Goal: Transaction & Acquisition: Download file/media

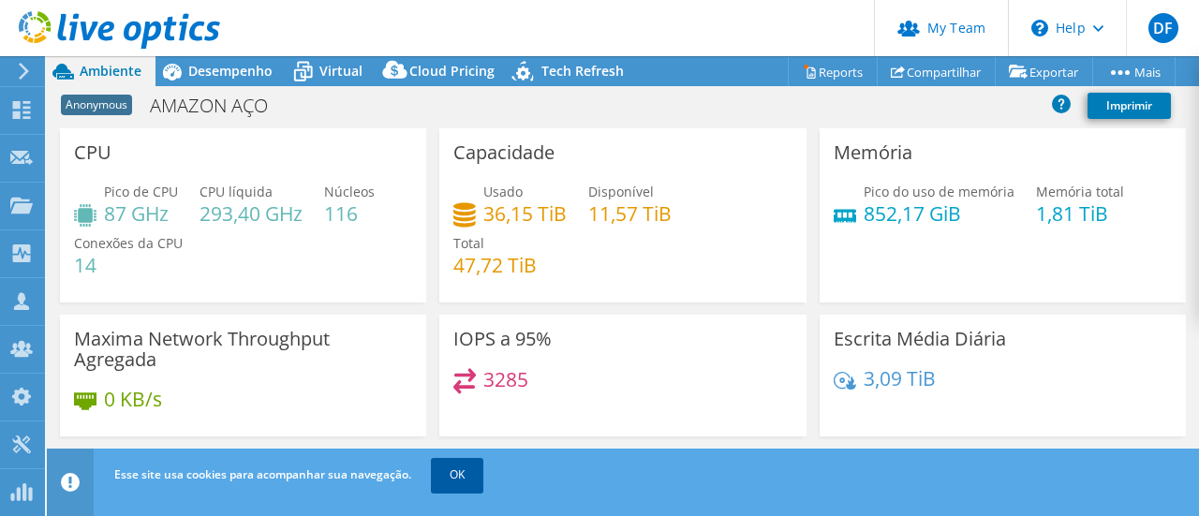
click at [473, 473] on link "OK" at bounding box center [457, 475] width 52 height 34
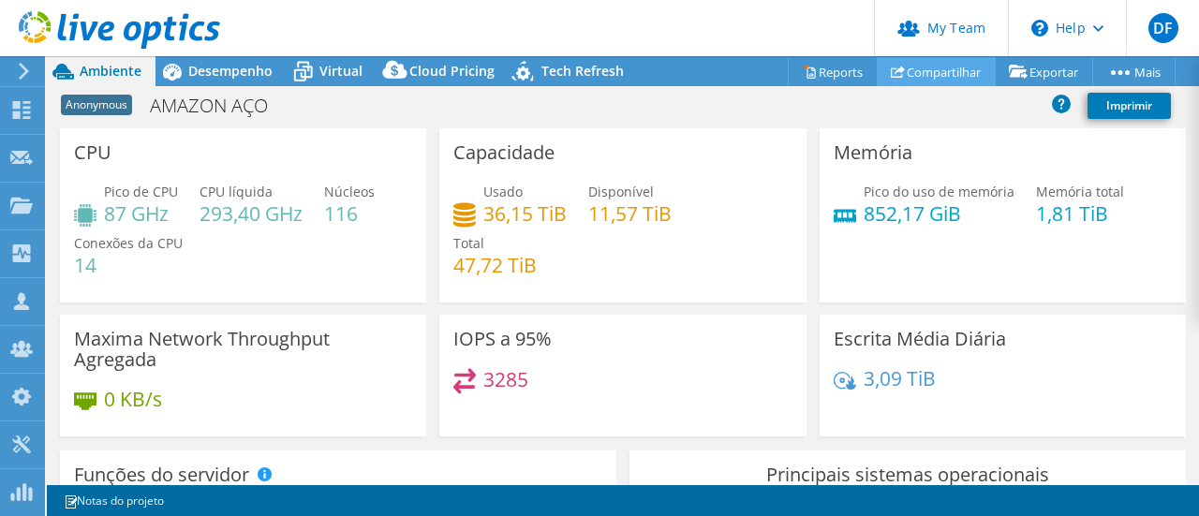
click at [902, 66] on link "Compartilhar" at bounding box center [936, 71] width 119 height 29
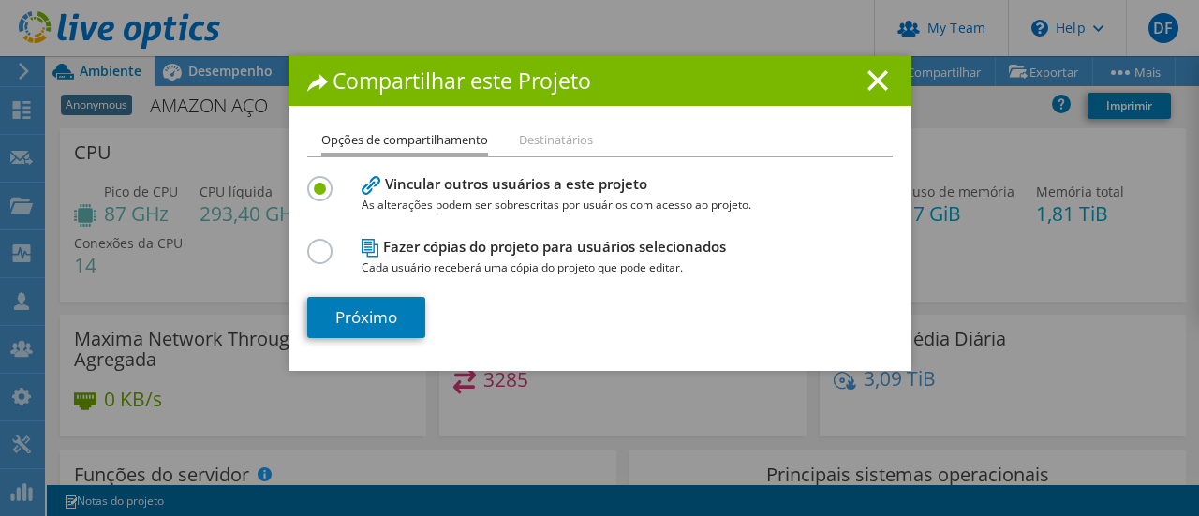
click at [572, 246] on h4 "Fazer cópias do projeto para usuários selecionados Cada usuário receberá uma có…" at bounding box center [596, 257] width 468 height 42
click at [557, 141] on li "Destinatários" at bounding box center [556, 140] width 74 height 23
click at [507, 140] on ul "Opções de compartilhamento Destinatários" at bounding box center [600, 142] width 586 height 27
click at [437, 143] on li "Opções de compartilhamento" at bounding box center [404, 142] width 167 height 27
click at [483, 196] on span "As alterações podem ser sobrescritas por usuários com acesso ao projeto." at bounding box center [596, 205] width 468 height 21
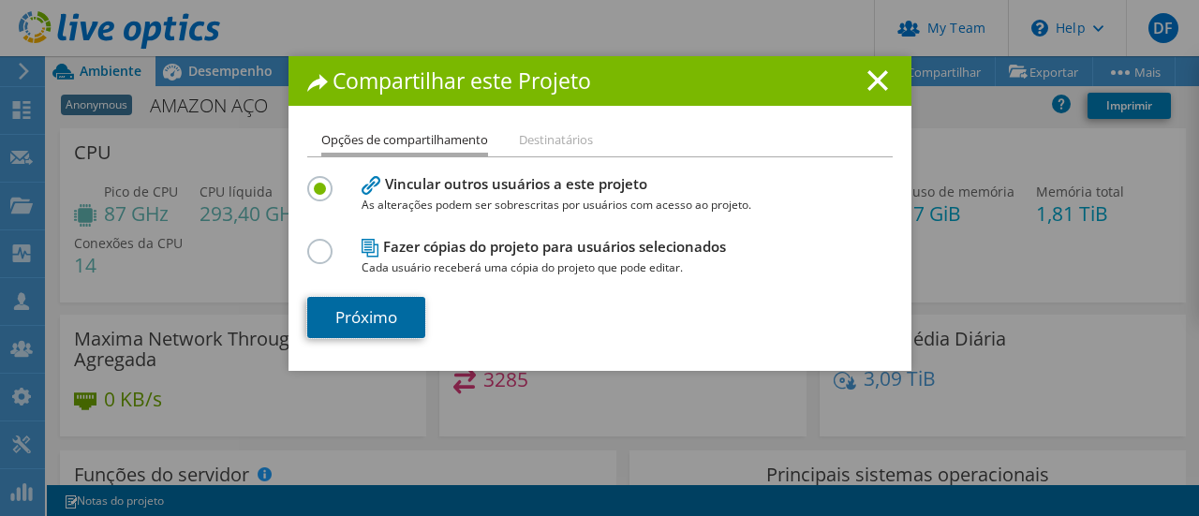
click at [378, 324] on link "Próximo" at bounding box center [366, 317] width 118 height 41
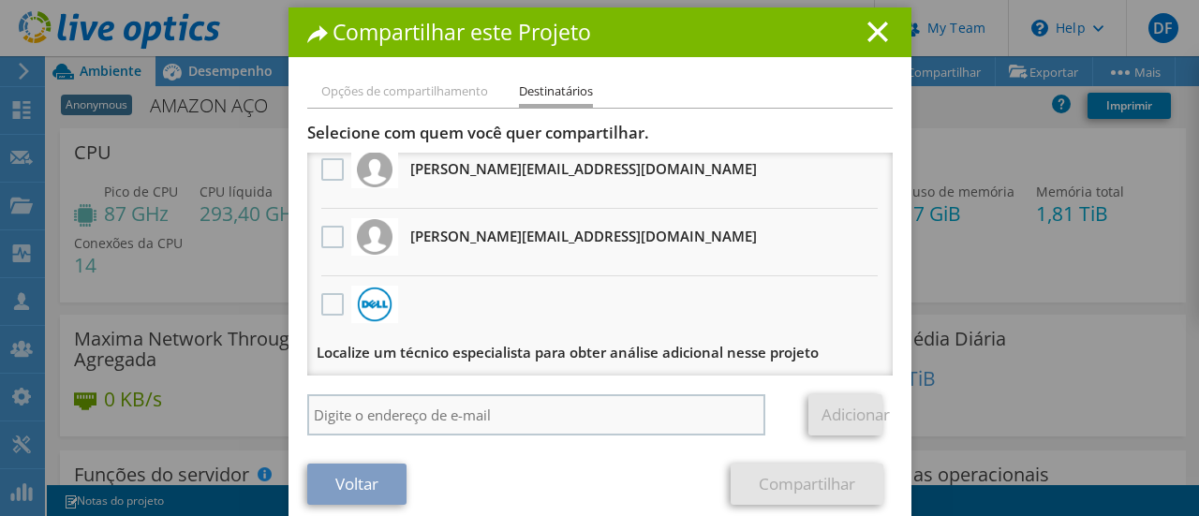
scroll to position [70, 0]
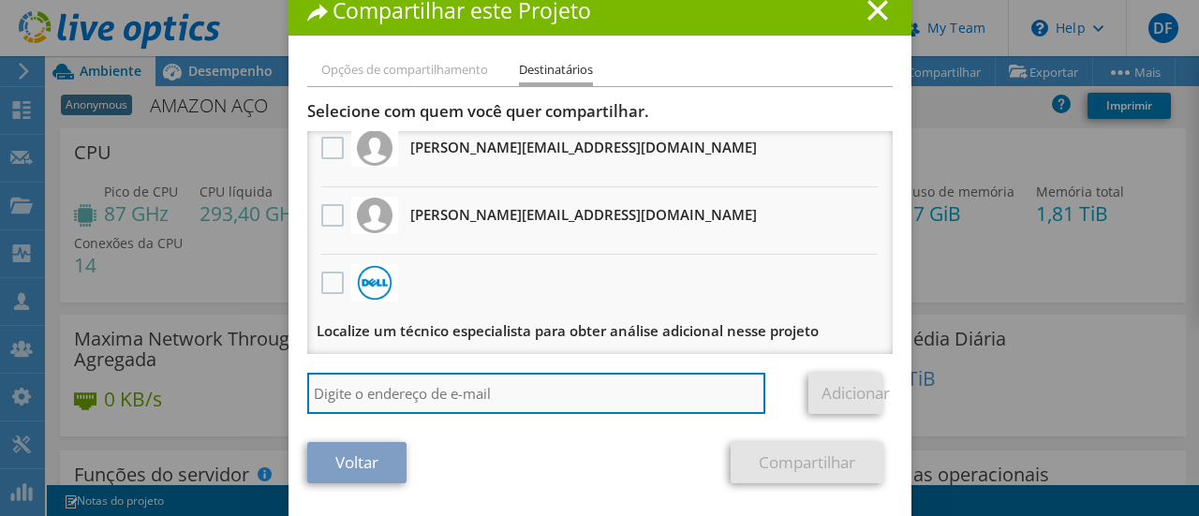
click at [502, 394] on input "search" at bounding box center [536, 393] width 459 height 41
paste input "[EMAIL_ADDRESS][DOMAIN_NAME]"
type input "[EMAIL_ADDRESS][DOMAIN_NAME]"
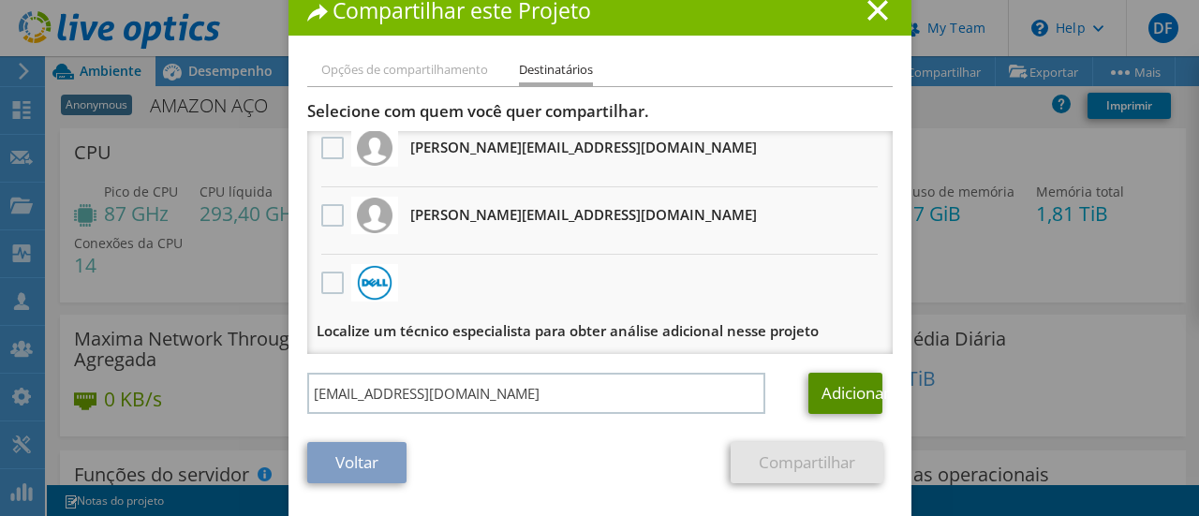
click at [826, 394] on link "Adicionar" at bounding box center [846, 393] width 74 height 41
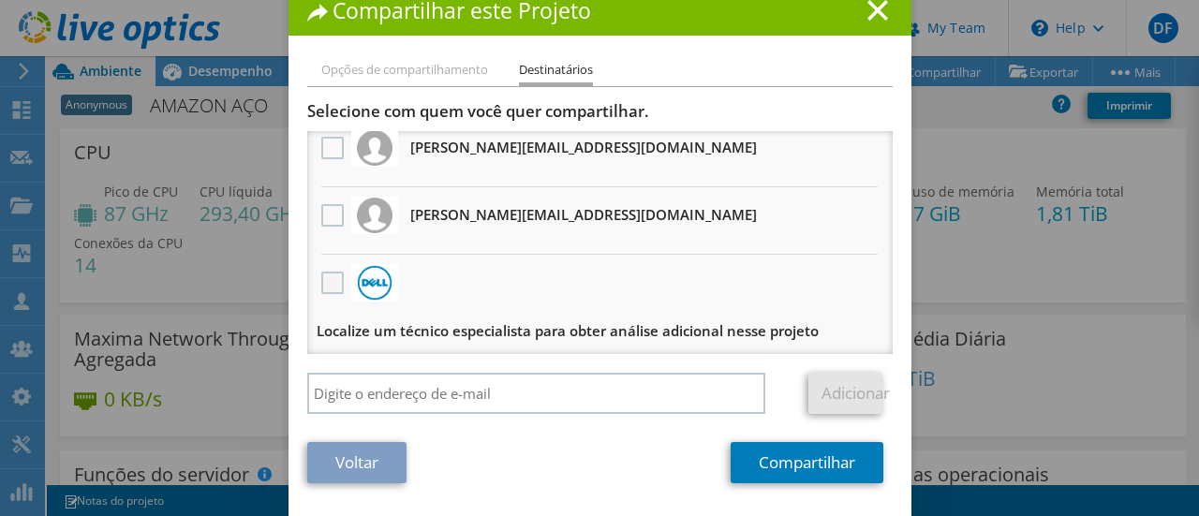
click at [328, 284] on label at bounding box center [334, 283] width 27 height 22
click at [0, 0] on input "checkbox" at bounding box center [0, 0] width 0 height 0
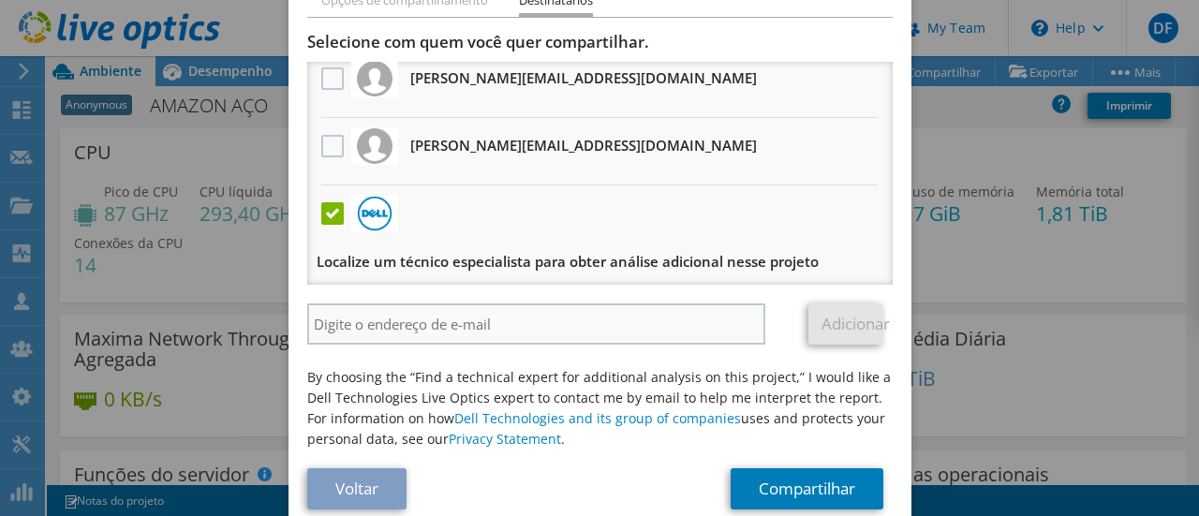
scroll to position [164, 0]
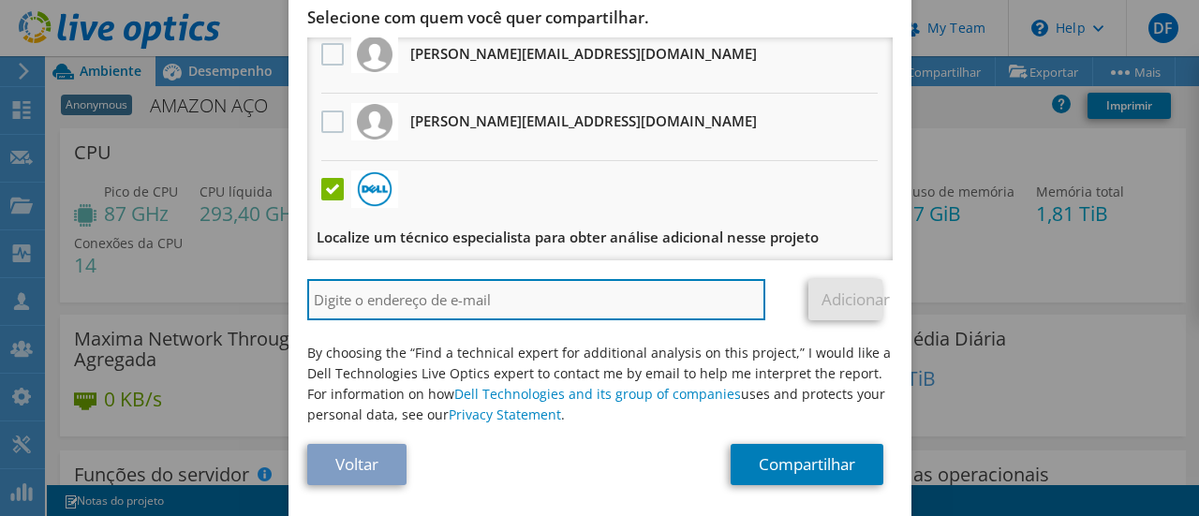
click at [461, 293] on input "search" at bounding box center [536, 299] width 459 height 41
paste input "[EMAIL_ADDRESS][DOMAIN_NAME]"
type input "[EMAIL_ADDRESS][DOMAIN_NAME]"
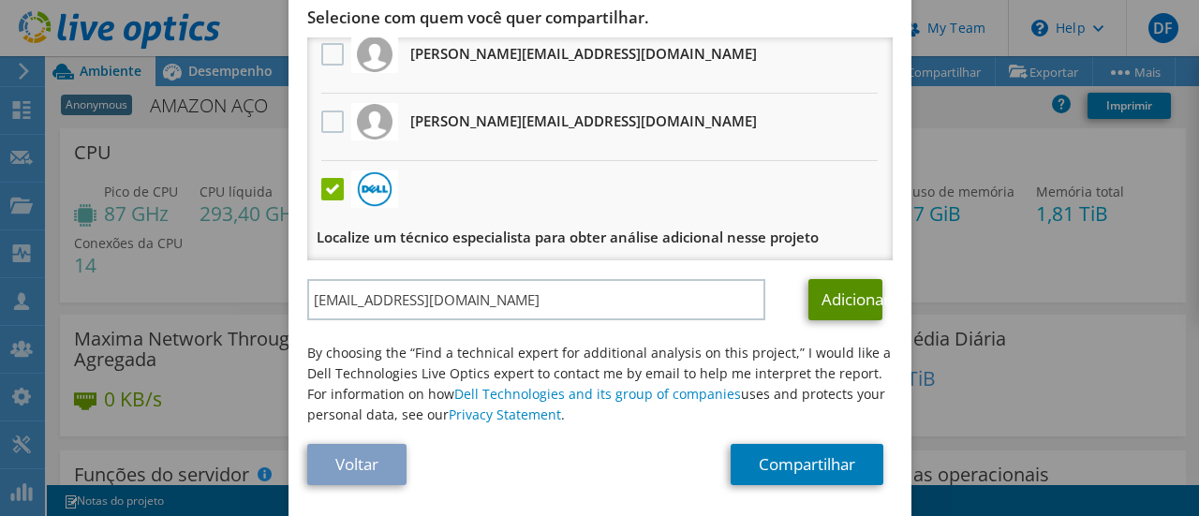
click at [824, 301] on link "Adicionar" at bounding box center [846, 299] width 74 height 41
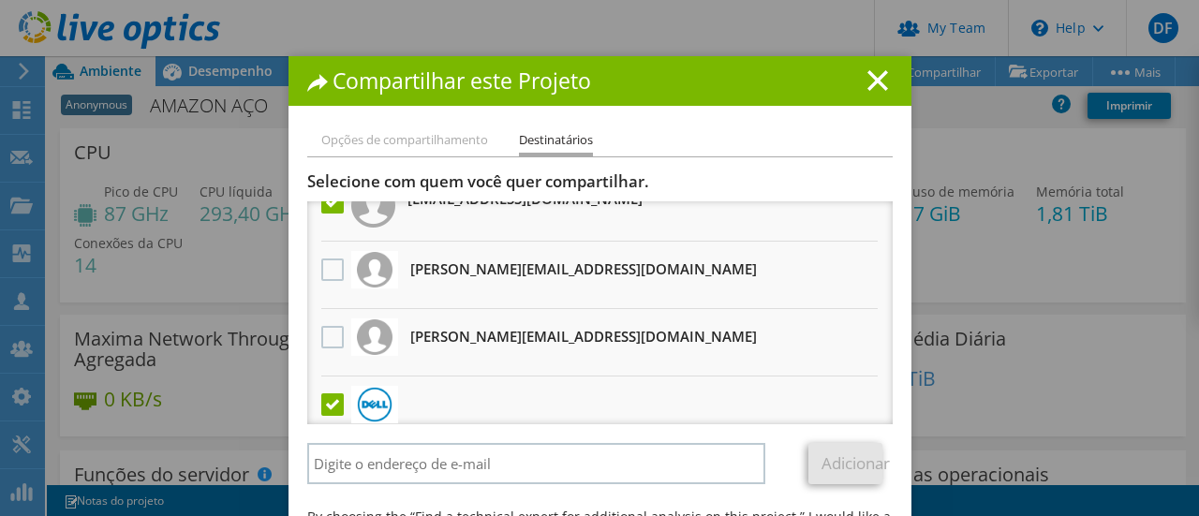
scroll to position [146, 0]
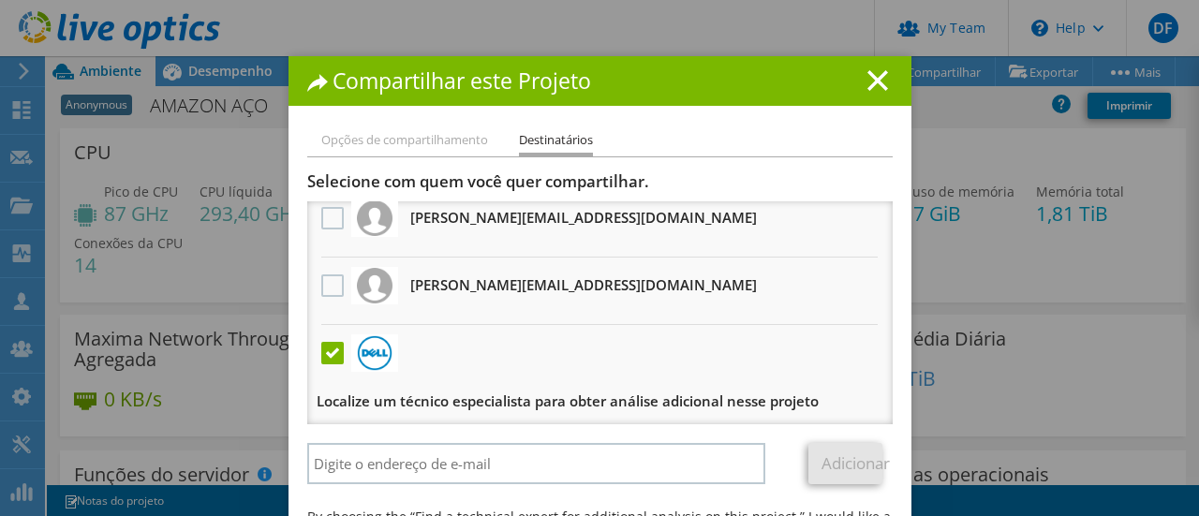
drag, startPoint x: 320, startPoint y: 281, endPoint x: 323, endPoint y: 230, distance: 51.6
click at [321, 278] on label at bounding box center [334, 286] width 27 height 22
click at [0, 0] on input "checkbox" at bounding box center [0, 0] width 0 height 0
click at [323, 229] on label at bounding box center [334, 218] width 27 height 22
click at [0, 0] on input "checkbox" at bounding box center [0, 0] width 0 height 0
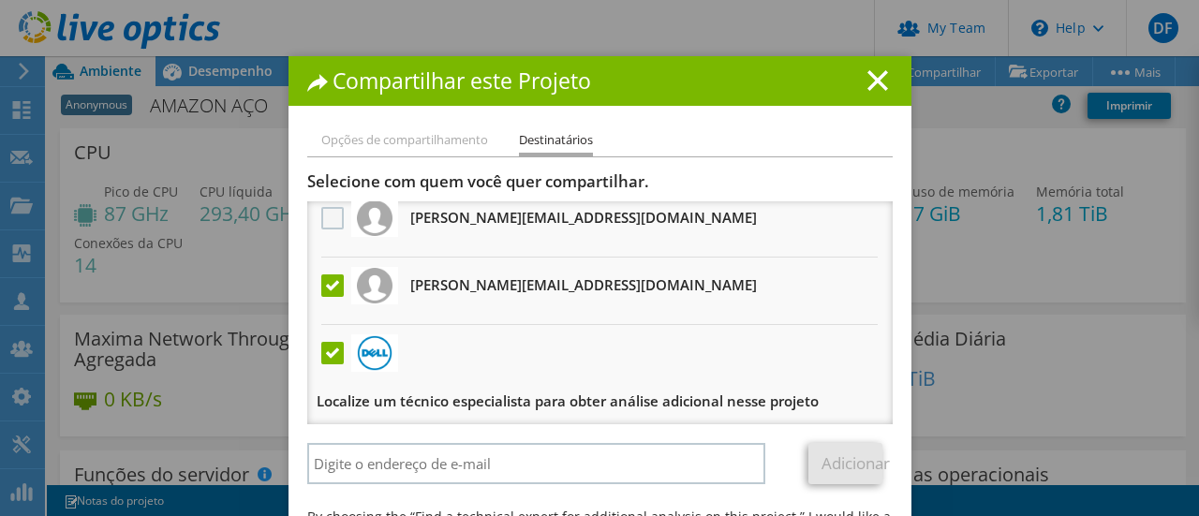
click at [325, 228] on label at bounding box center [334, 218] width 27 height 22
click at [0, 0] on input "checkbox" at bounding box center [0, 0] width 0 height 0
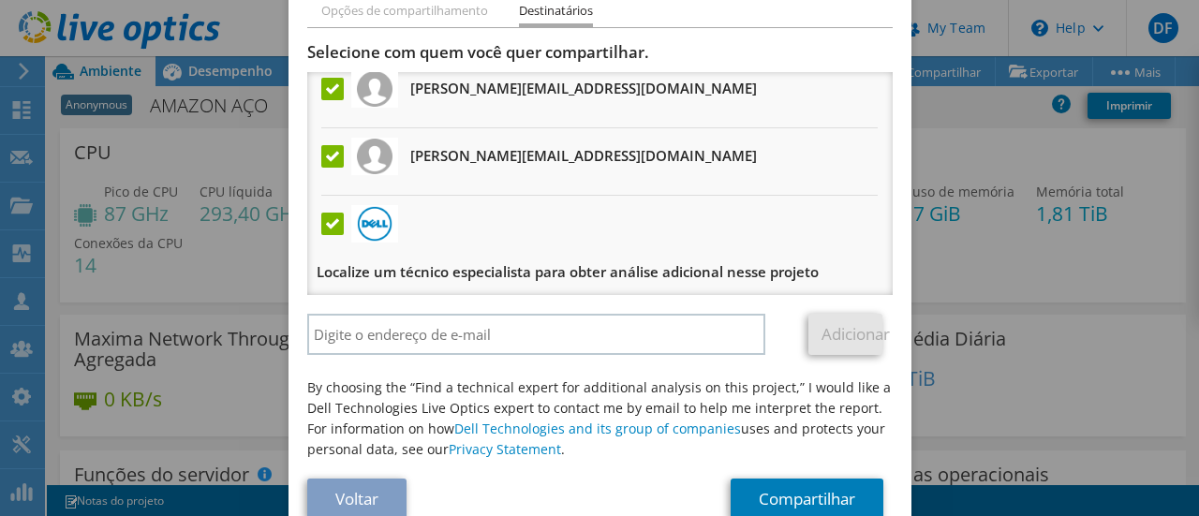
scroll to position [166, 0]
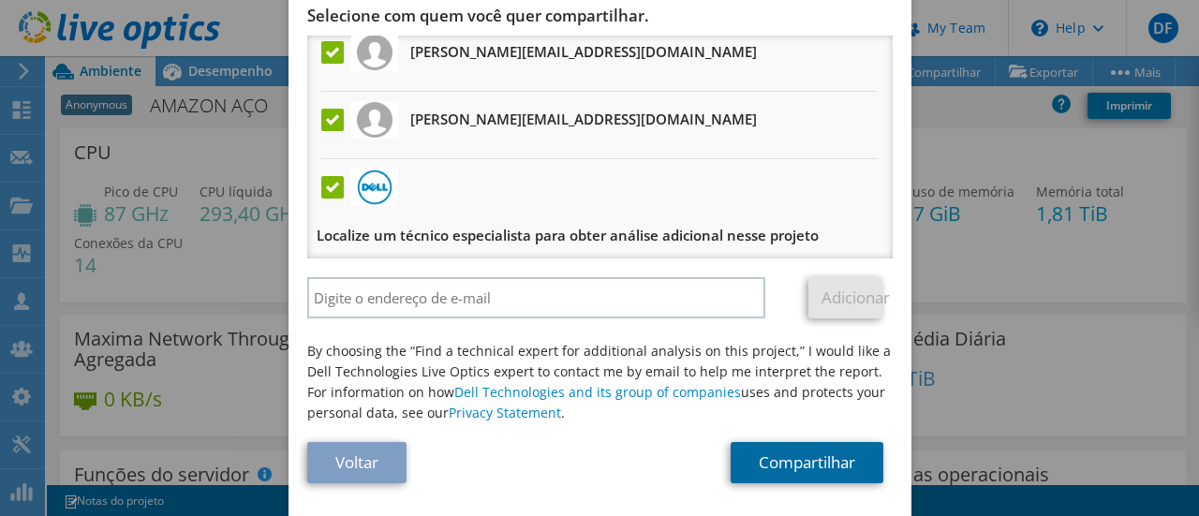
click at [752, 467] on link "Compartilhar" at bounding box center [807, 462] width 153 height 41
click at [834, 468] on link "Compartilhar" at bounding box center [807, 462] width 153 height 41
click at [321, 181] on label at bounding box center [334, 187] width 27 height 22
click at [0, 0] on input "checkbox" at bounding box center [0, 0] width 0 height 0
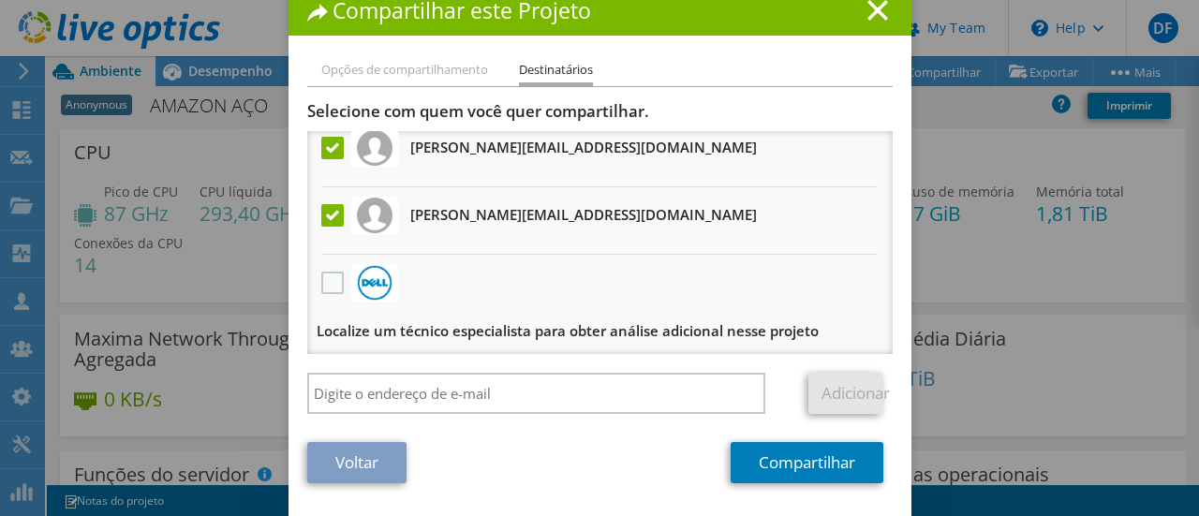
scroll to position [70, 0]
drag, startPoint x: 782, startPoint y: 489, endPoint x: 789, endPoint y: 470, distance: 19.9
click at [783, 485] on div "Opções de compartilhamento Destinatários Vincular outros usuários a este projet…" at bounding box center [600, 287] width 623 height 457
click at [789, 468] on link "Compartilhar" at bounding box center [807, 462] width 153 height 41
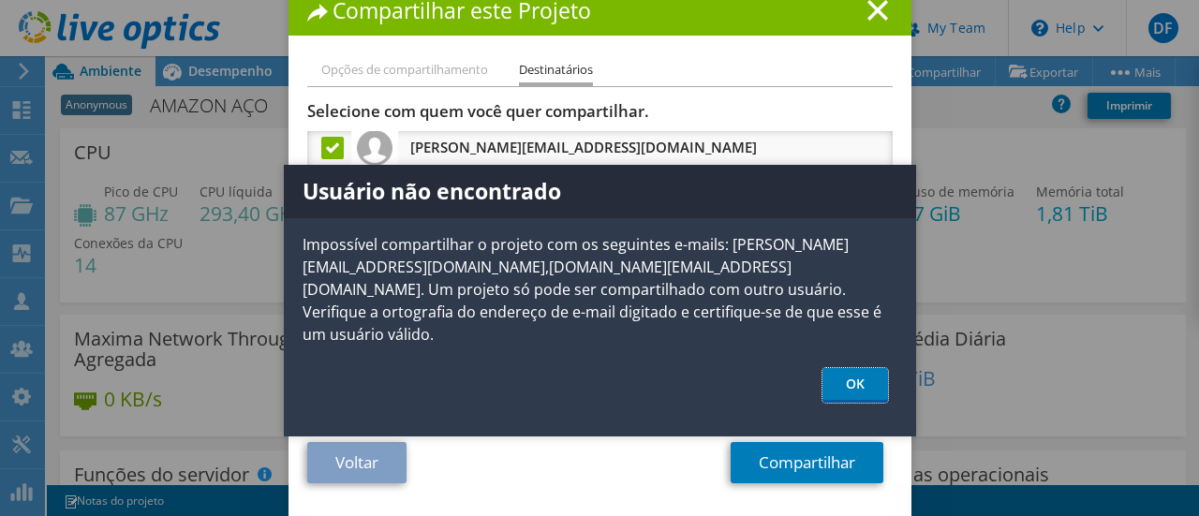
click at [867, 368] on link "OK" at bounding box center [856, 385] width 66 height 35
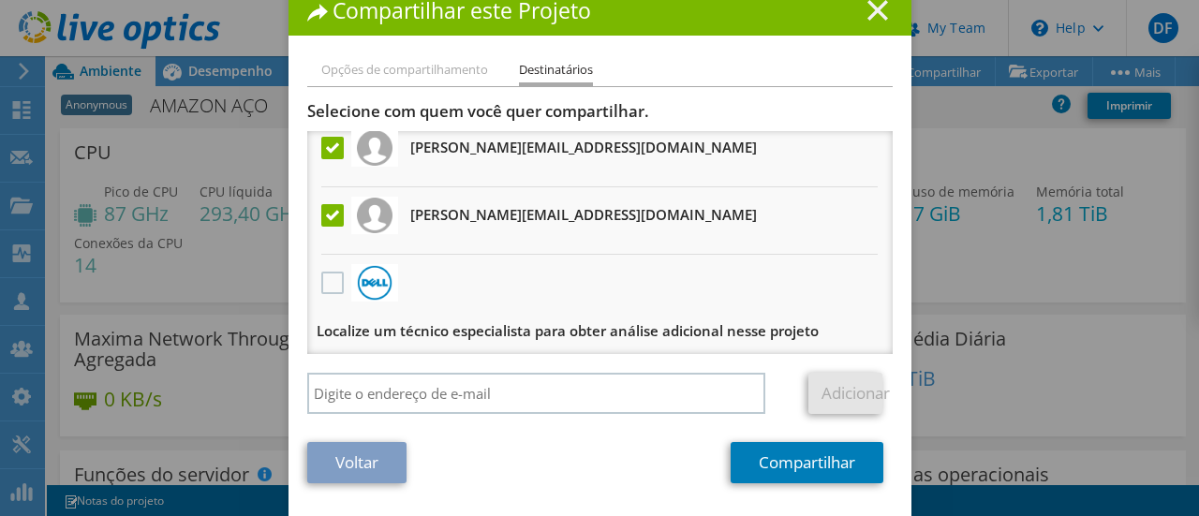
click at [869, 11] on line at bounding box center [878, 10] width 19 height 19
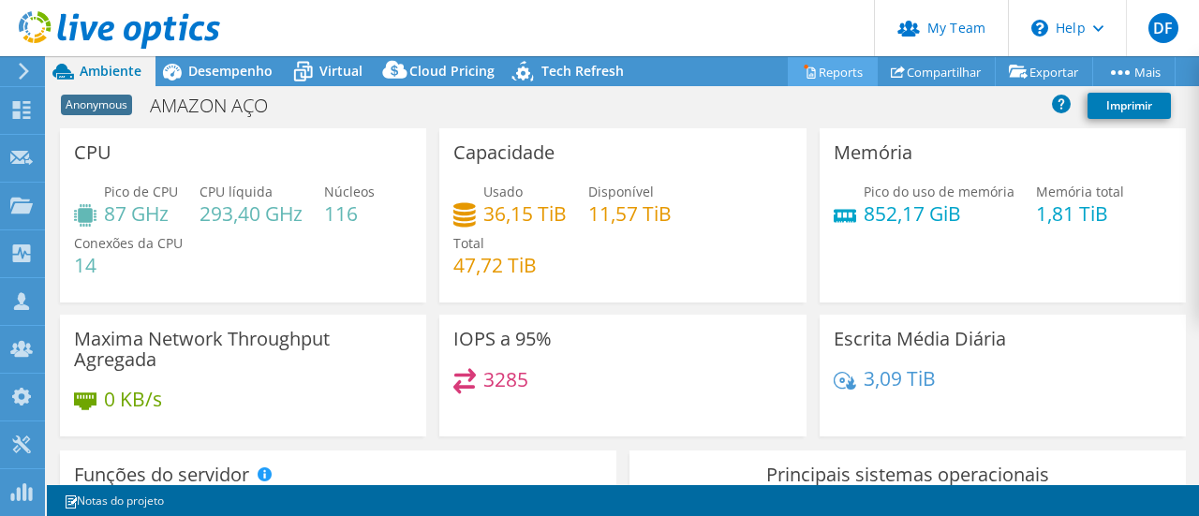
click at [829, 72] on link "Reports" at bounding box center [833, 71] width 90 height 29
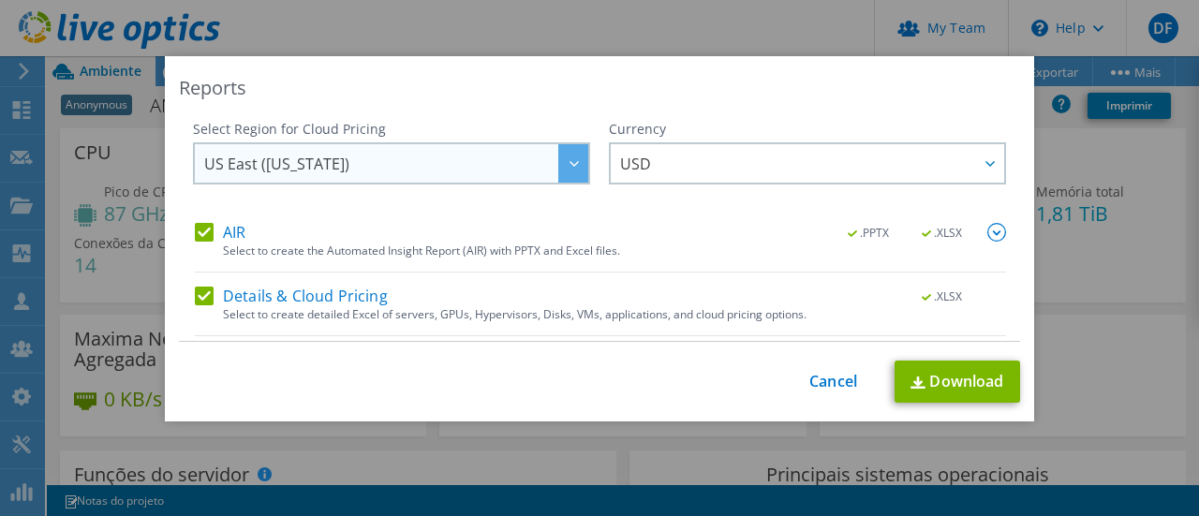
click at [558, 160] on div at bounding box center [573, 163] width 30 height 38
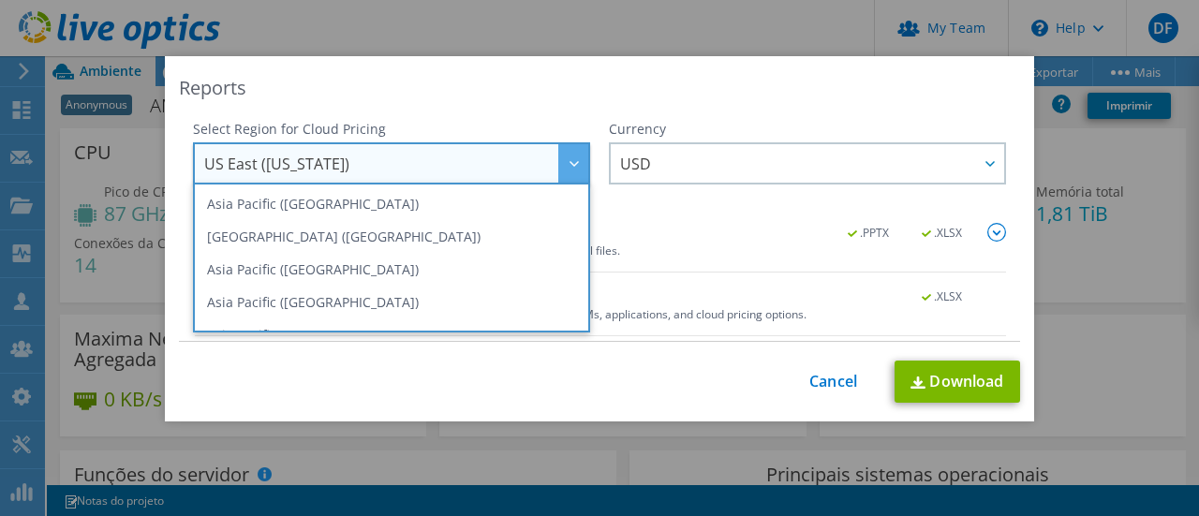
click at [706, 220] on div "Currency ARS AUD BRL CAD CHF CLP CNY DKK EUR GBP HKD HUF INR JPY MXN MYR NOK NZ…" at bounding box center [807, 171] width 397 height 103
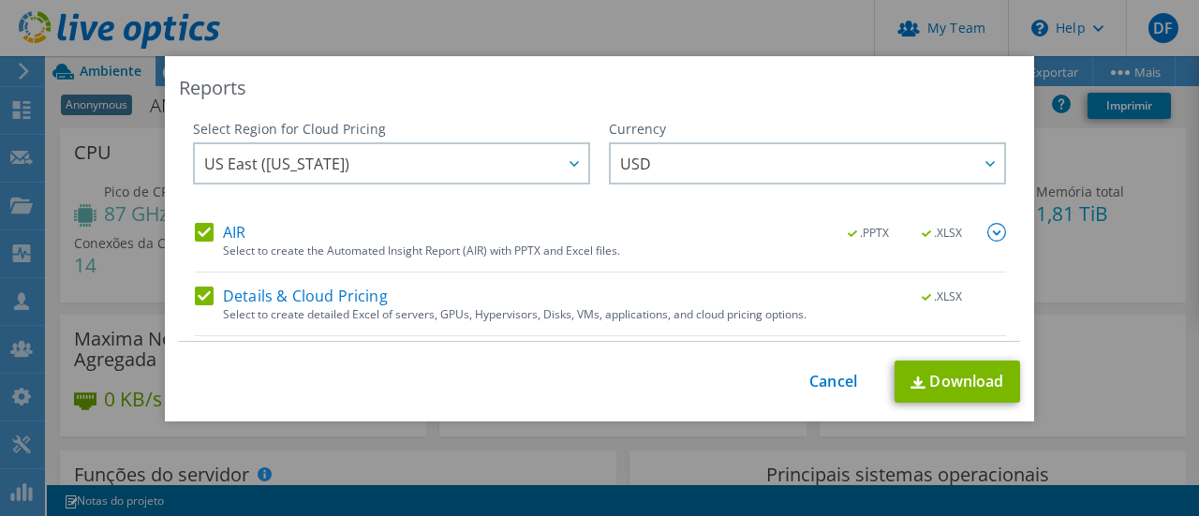
scroll to position [57, 0]
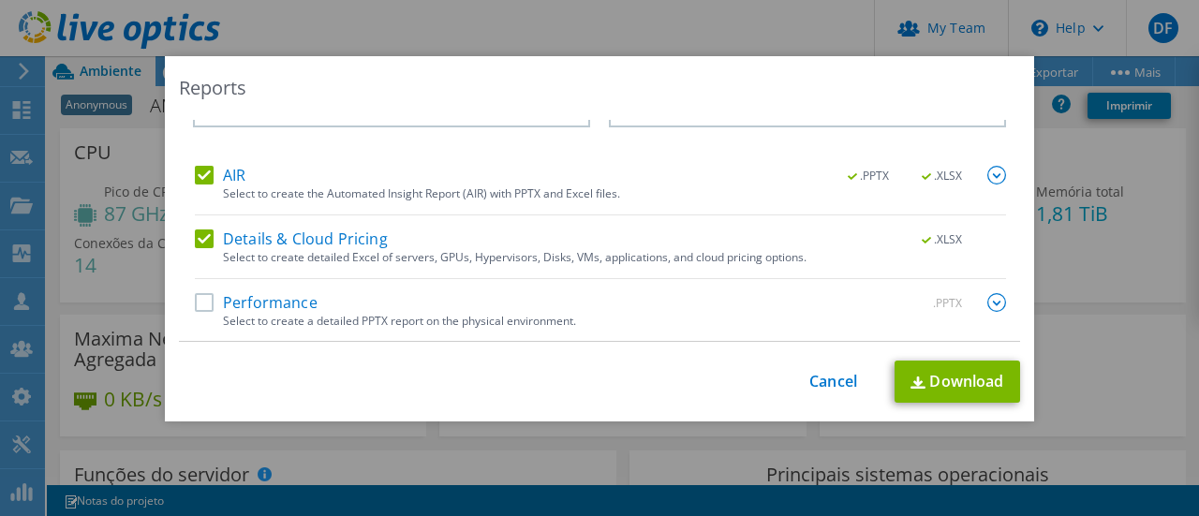
click at [338, 241] on label "Details & Cloud Pricing" at bounding box center [291, 239] width 193 height 19
click at [0, 0] on input "Details & Cloud Pricing" at bounding box center [0, 0] width 0 height 0
click at [364, 183] on div "AIR .PPTX .XLSX" at bounding box center [600, 177] width 811 height 22
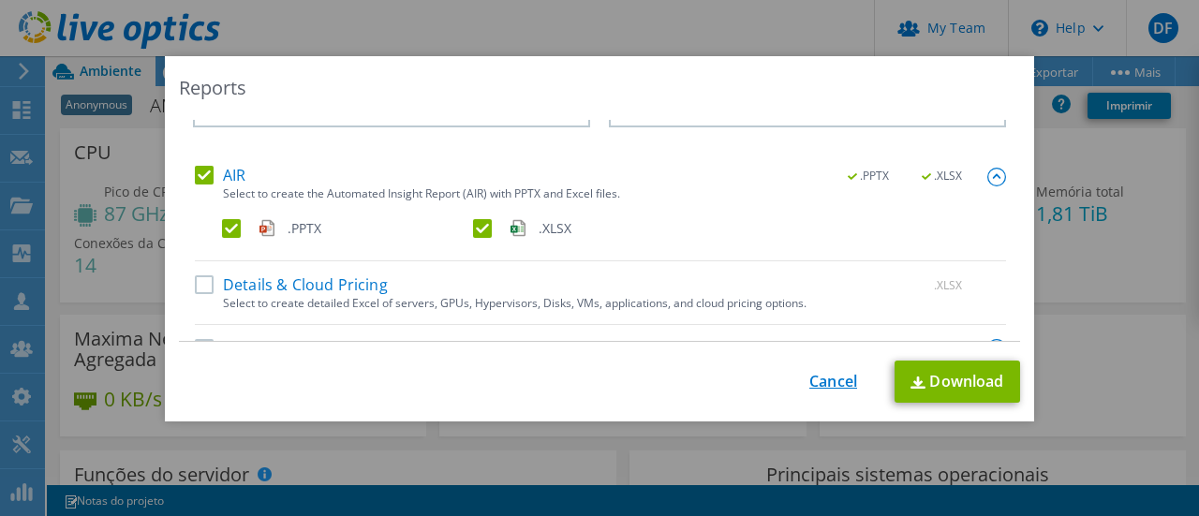
click at [828, 385] on link "Cancel" at bounding box center [834, 382] width 48 height 18
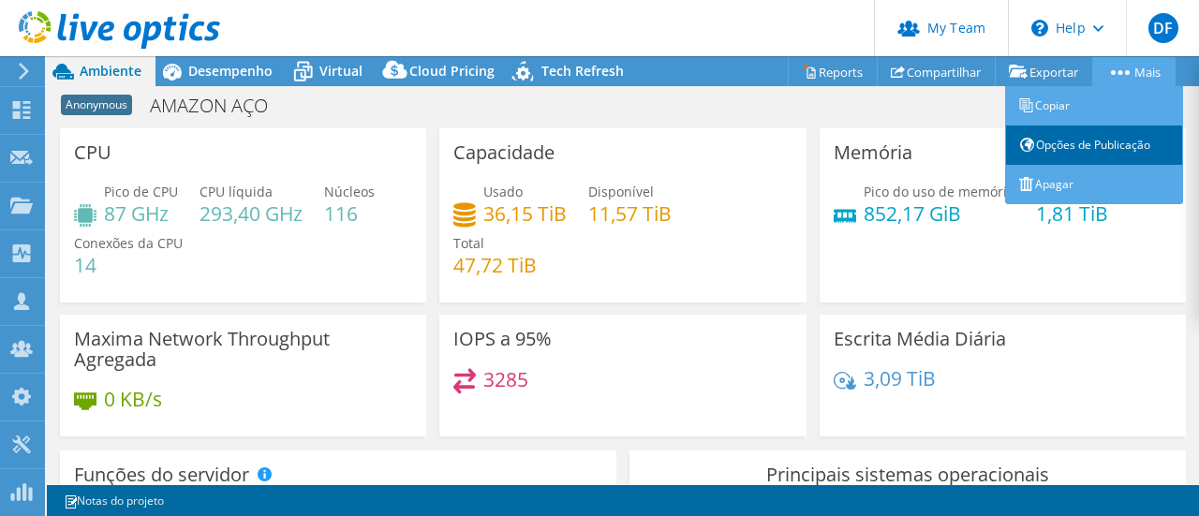
click at [1087, 145] on link "Opções de Publicação" at bounding box center [1094, 145] width 178 height 39
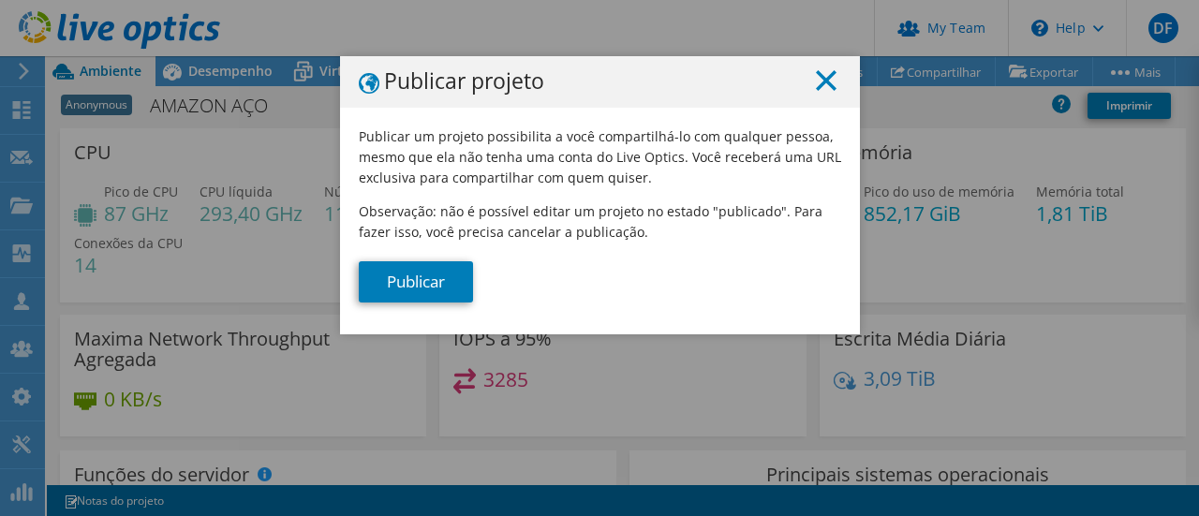
click at [826, 74] on line at bounding box center [826, 80] width 19 height 19
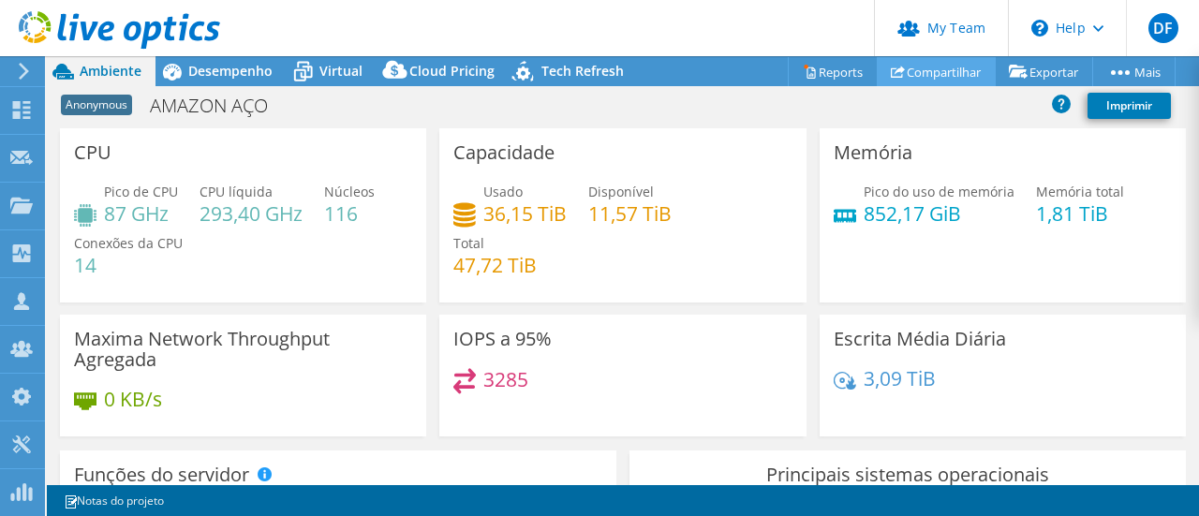
click at [910, 70] on link "Compartilhar" at bounding box center [936, 71] width 119 height 29
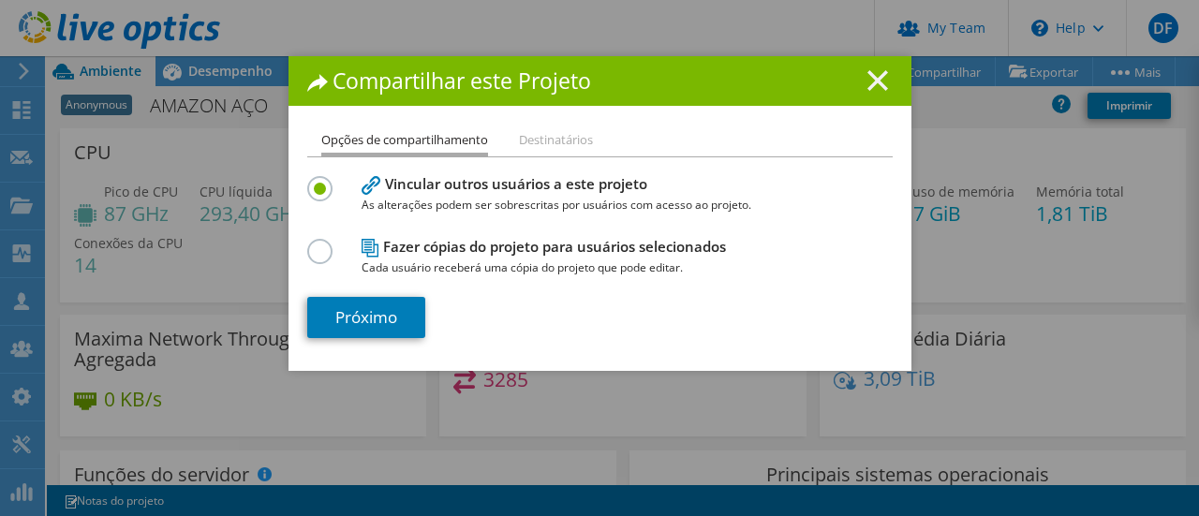
click at [871, 80] on line at bounding box center [878, 80] width 19 height 19
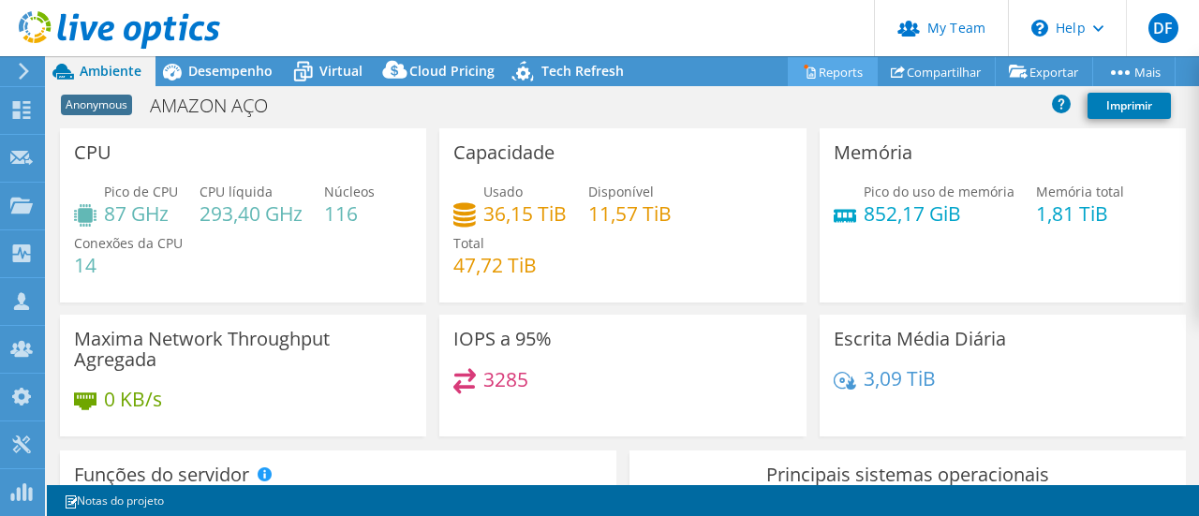
click at [814, 76] on link "Reports" at bounding box center [833, 71] width 90 height 29
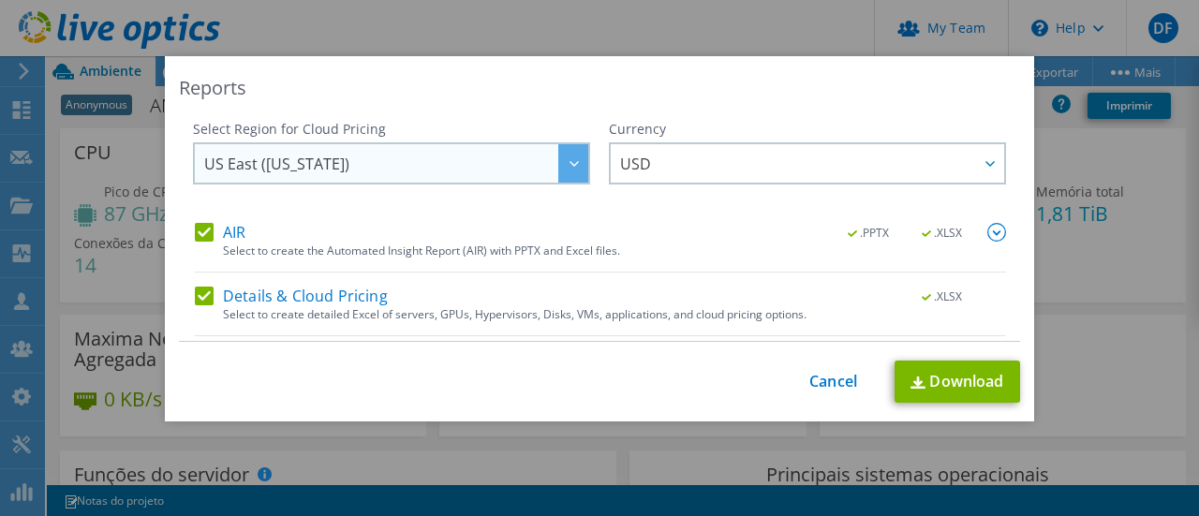
click at [456, 166] on span "US East ([US_STATE])" at bounding box center [396, 163] width 384 height 38
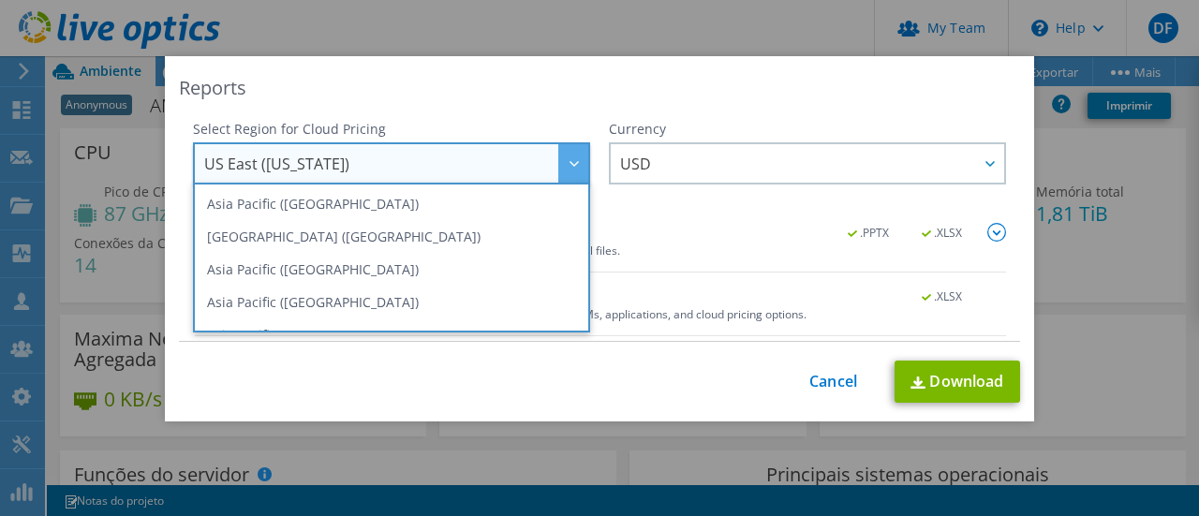
click at [468, 108] on div "Reports Select Region for Cloud Pricing Asia Pacific ([GEOGRAPHIC_DATA]) [GEOGR…" at bounding box center [599, 238] width 869 height 365
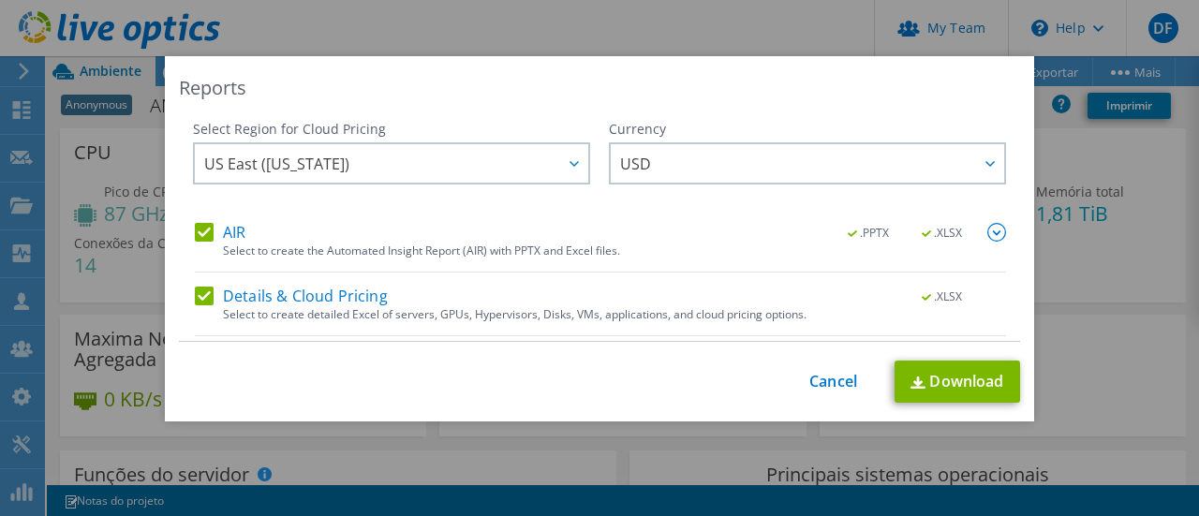
click at [988, 227] on img at bounding box center [997, 232] width 19 height 19
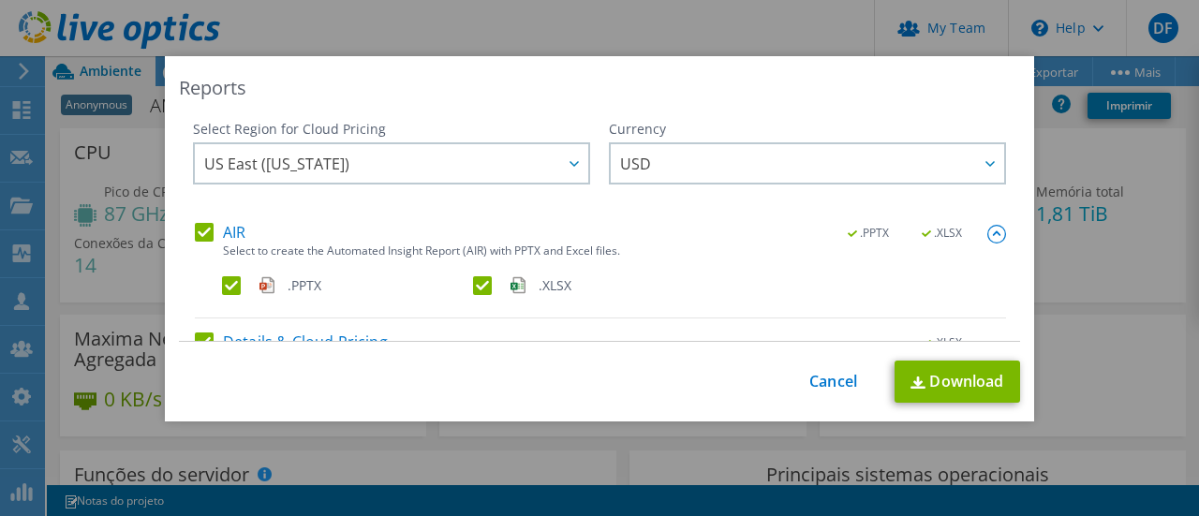
click at [988, 232] on img at bounding box center [997, 234] width 19 height 19
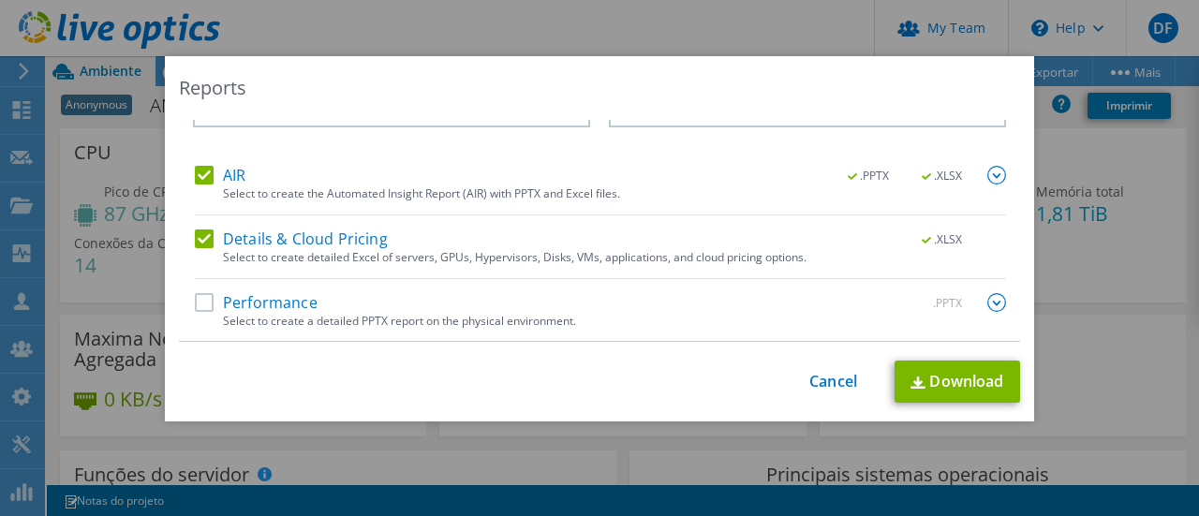
click at [261, 304] on label "Performance" at bounding box center [256, 302] width 123 height 19
click at [0, 0] on input "Performance" at bounding box center [0, 0] width 0 height 0
click at [269, 245] on label "Details & Cloud Pricing" at bounding box center [291, 239] width 193 height 19
click at [0, 0] on input "Details & Cloud Pricing" at bounding box center [0, 0] width 0 height 0
click at [988, 301] on img at bounding box center [997, 302] width 19 height 19
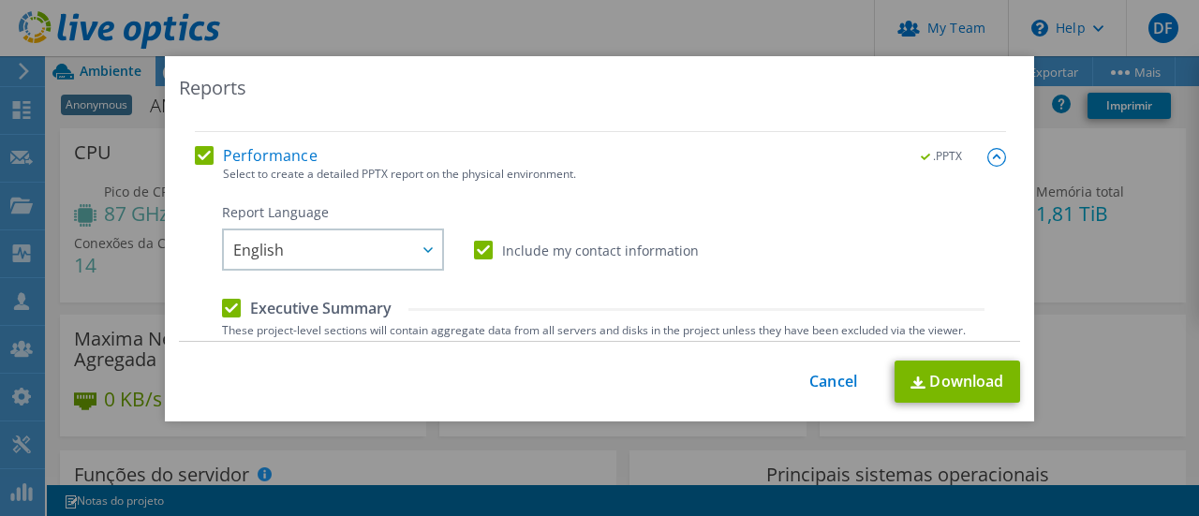
scroll to position [245, 0]
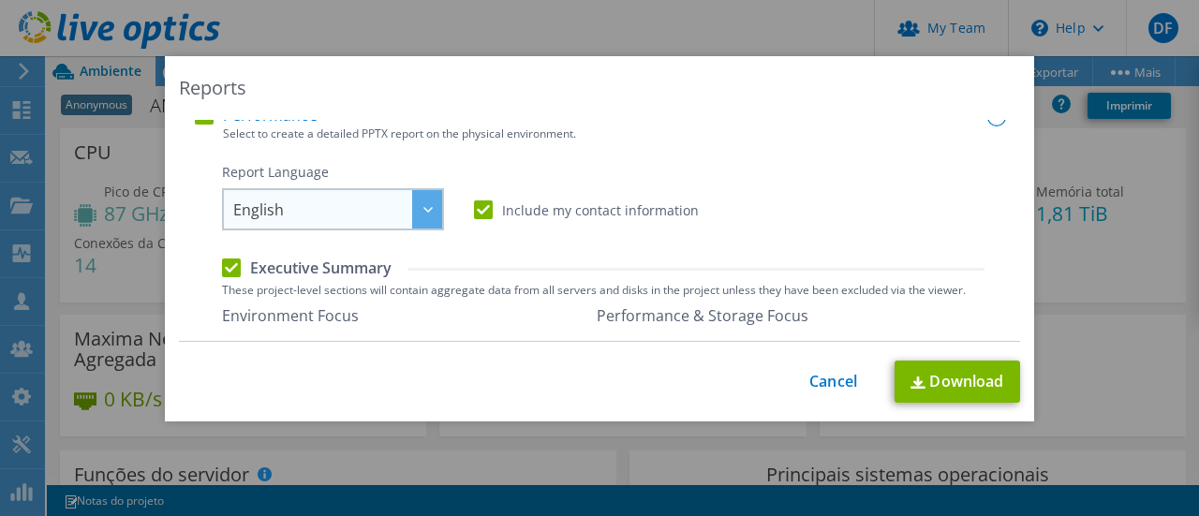
click at [380, 216] on span "English" at bounding box center [337, 209] width 209 height 38
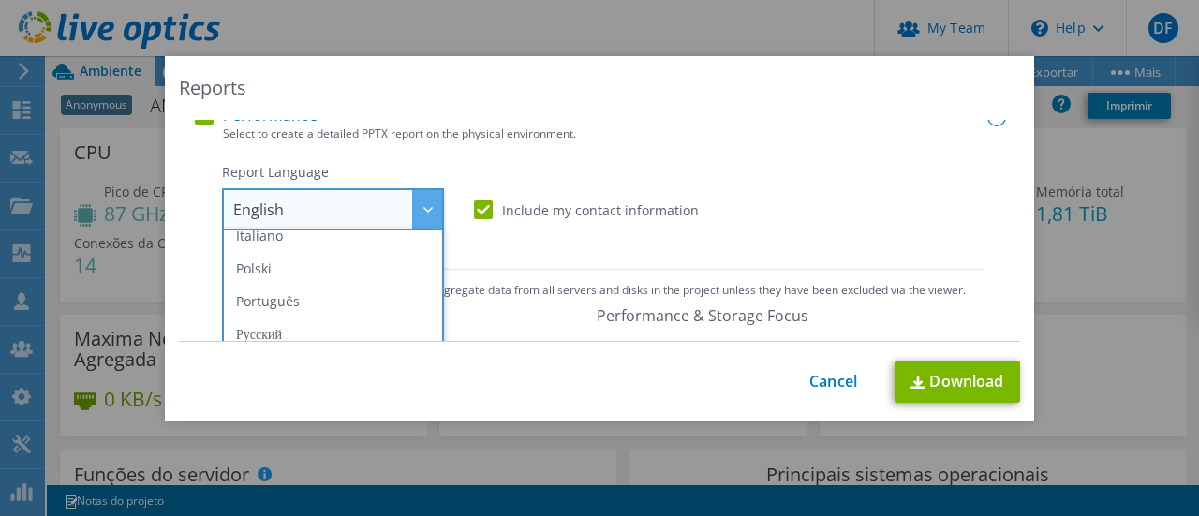
scroll to position [187, 0]
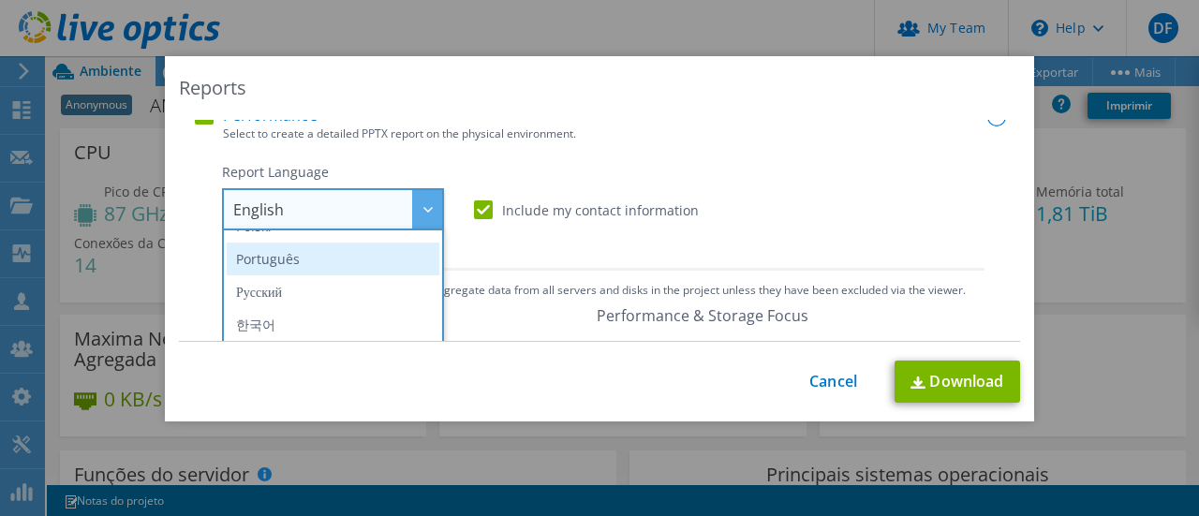
click at [377, 261] on li "Português" at bounding box center [333, 259] width 213 height 33
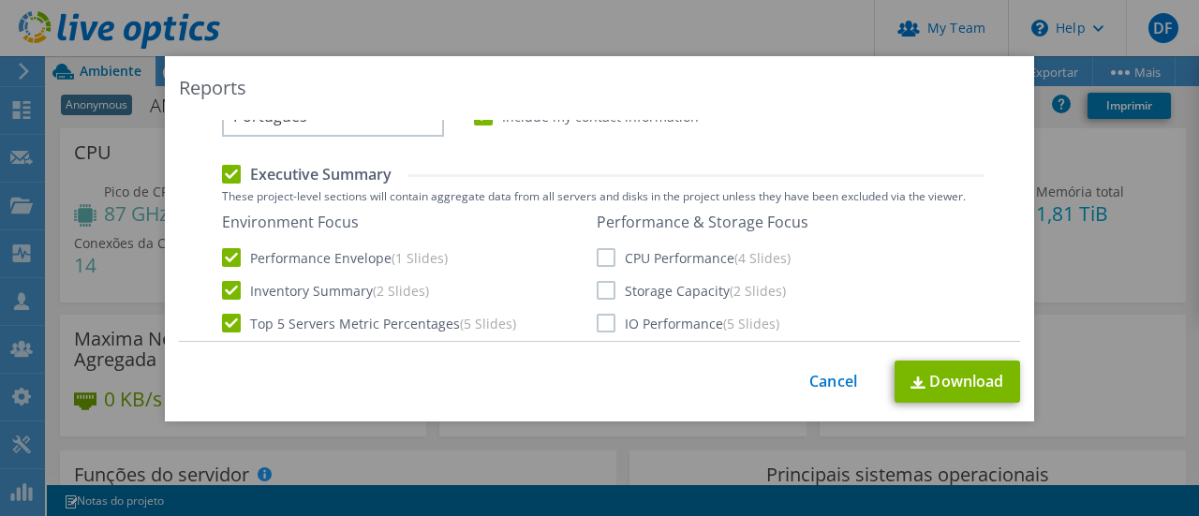
scroll to position [432, 0]
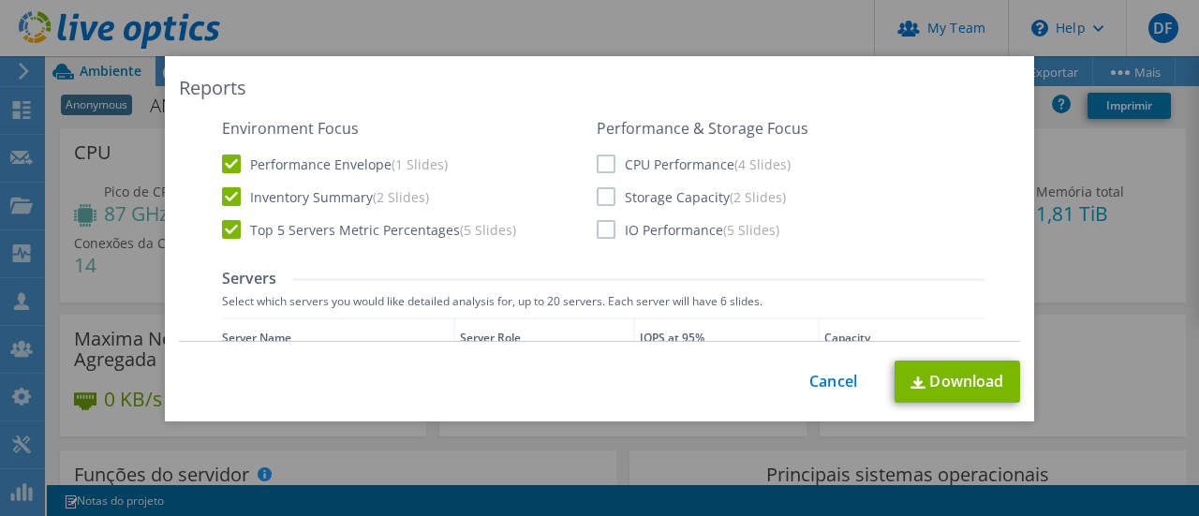
click at [597, 171] on label "CPU Performance (4 Slides)" at bounding box center [694, 164] width 194 height 19
click at [0, 0] on input "CPU Performance (4 Slides)" at bounding box center [0, 0] width 0 height 0
click at [597, 197] on label "Storage Capacity (2 Slides)" at bounding box center [691, 196] width 189 height 19
click at [0, 0] on input "Storage Capacity (2 Slides)" at bounding box center [0, 0] width 0 height 0
click at [597, 228] on label "IO Performance (5 Slides)" at bounding box center [688, 229] width 183 height 19
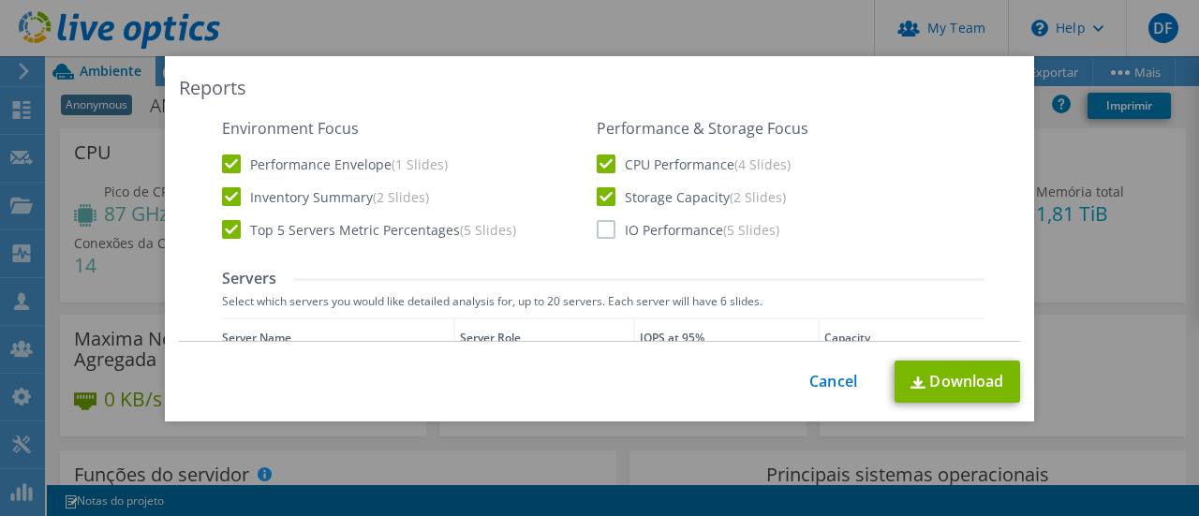
click at [0, 0] on input "IO Performance (5 Slides)" at bounding box center [0, 0] width 0 height 0
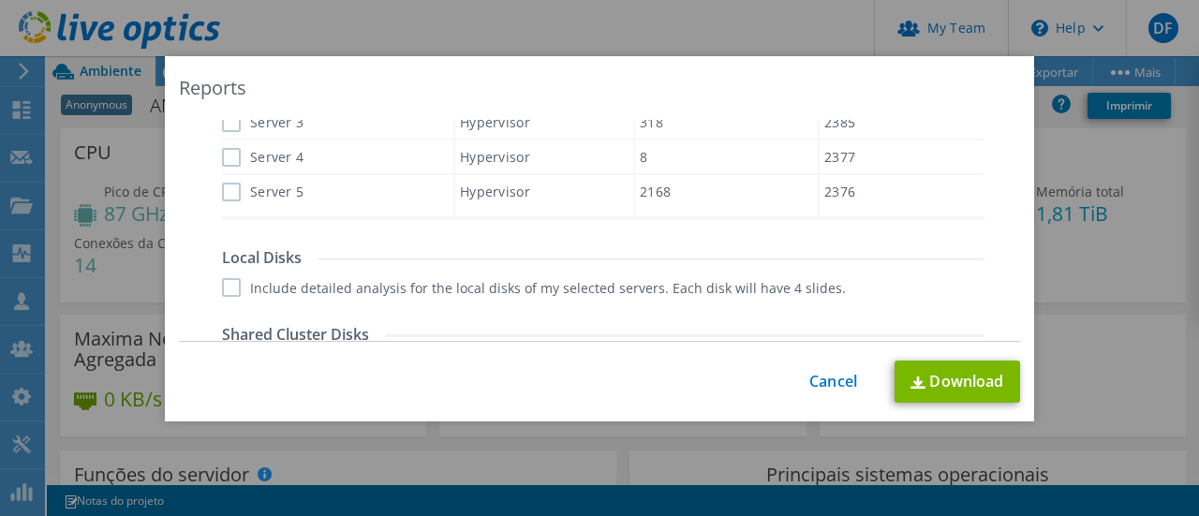
scroll to position [900, 0]
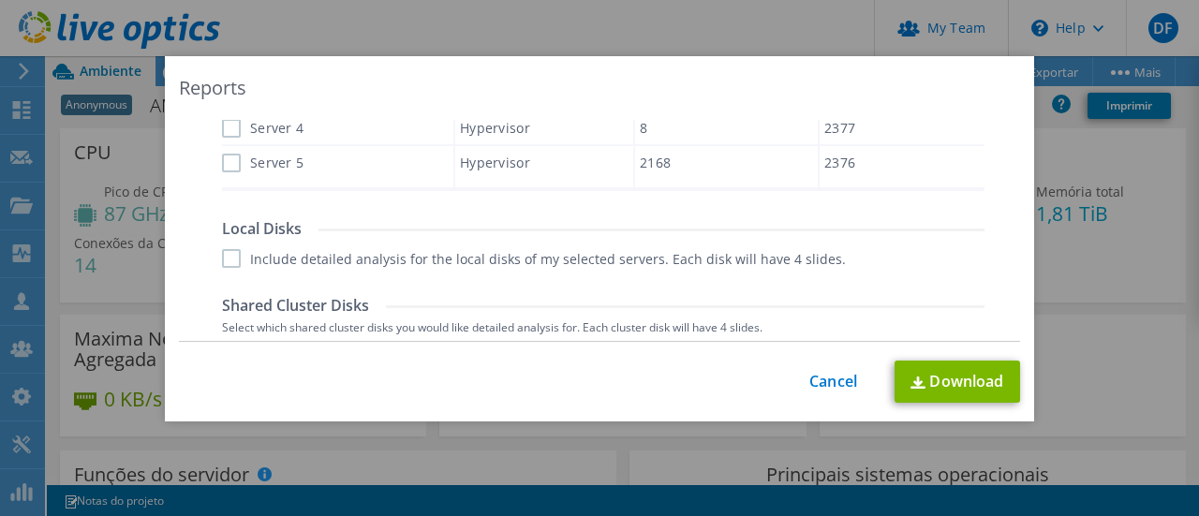
click at [477, 260] on label "Include detailed analysis for the local disks of my selected servers. Each disk…" at bounding box center [534, 258] width 624 height 19
click at [0, 0] on input "Include detailed analysis for the local disks of my selected servers. Each disk…" at bounding box center [0, 0] width 0 height 0
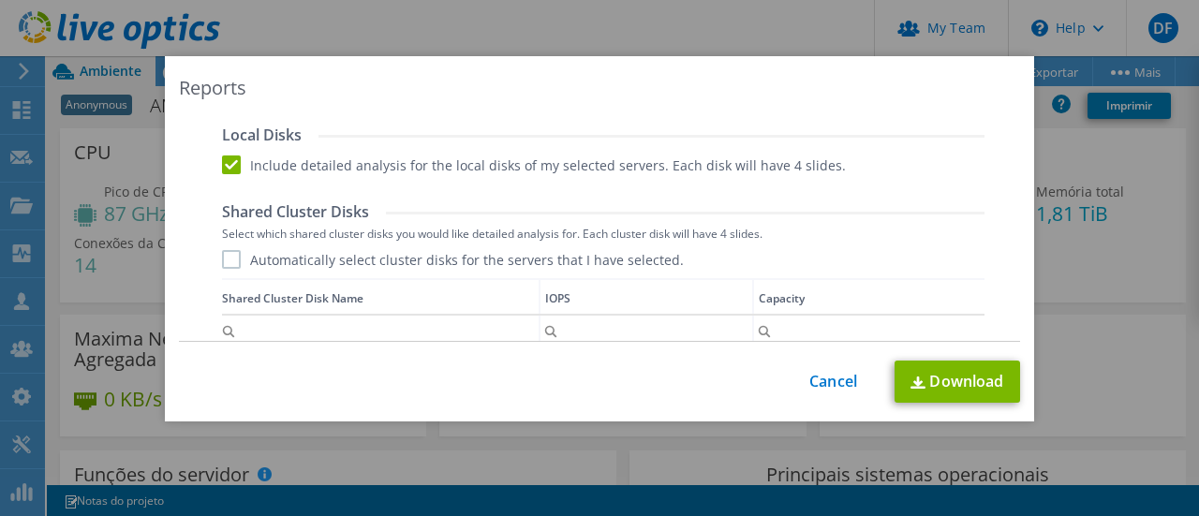
scroll to position [1088, 0]
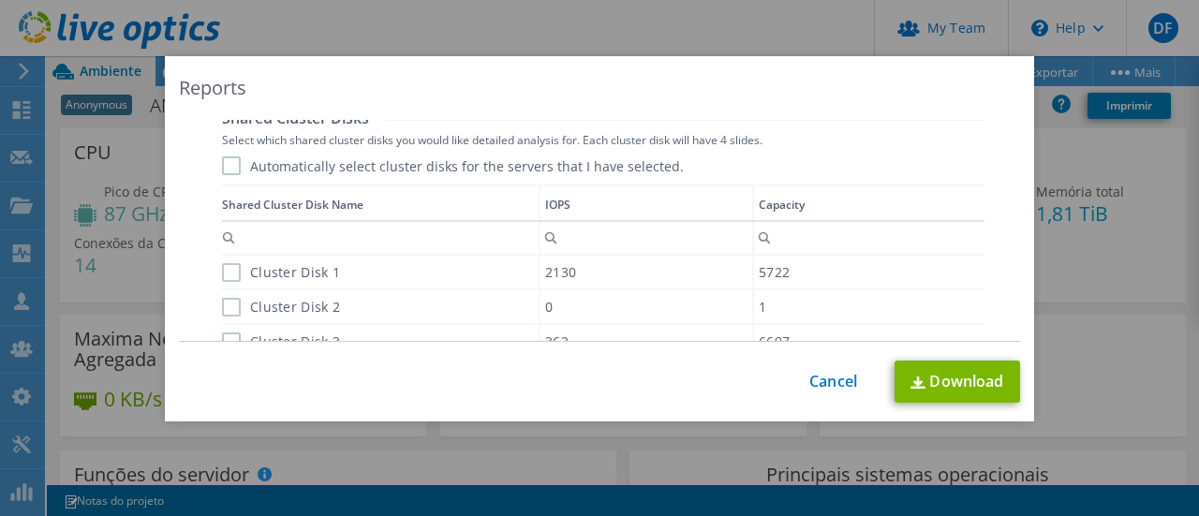
click at [453, 169] on label "Automatically select cluster disks for the servers that I have selected." at bounding box center [453, 165] width 462 height 19
click at [0, 0] on input "Automatically select cluster disks for the servers that I have selected." at bounding box center [0, 0] width 0 height 0
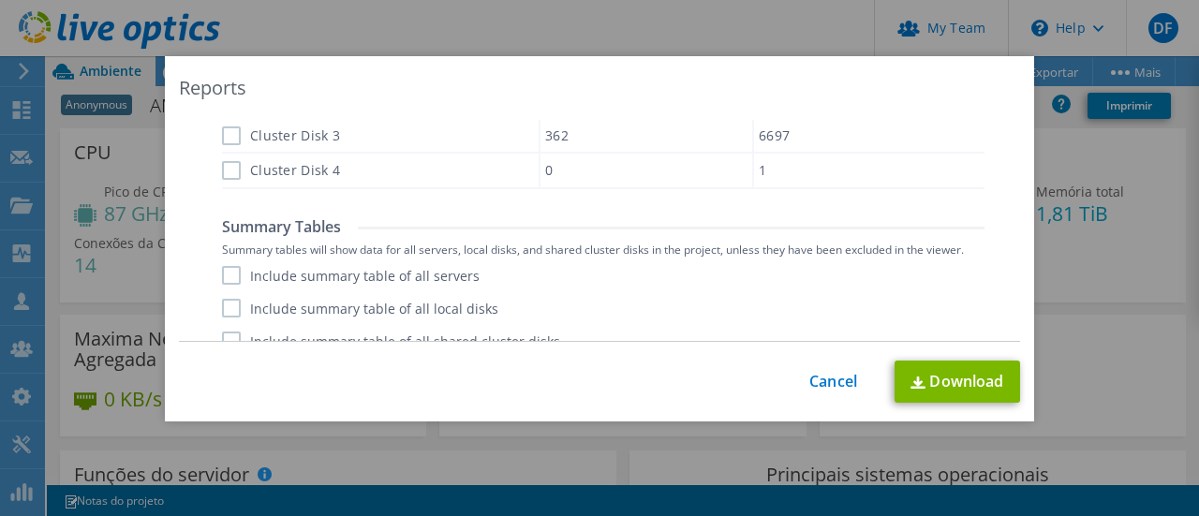
scroll to position [1316, 0]
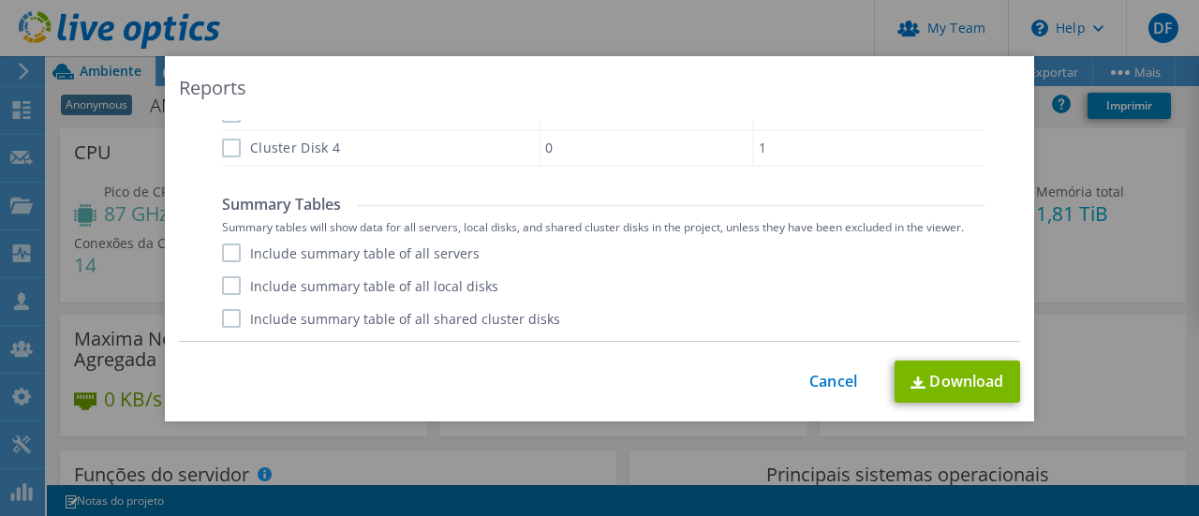
click at [438, 254] on label "Include summary table of all servers" at bounding box center [351, 253] width 258 height 19
click at [0, 0] on input "Include summary table of all servers" at bounding box center [0, 0] width 0 height 0
click at [446, 287] on label "Include summary table of all local disks" at bounding box center [360, 285] width 276 height 19
click at [0, 0] on input "Include summary table of all local disks" at bounding box center [0, 0] width 0 height 0
click at [453, 310] on label "Include summary table of all shared cluster disks" at bounding box center [391, 318] width 338 height 19
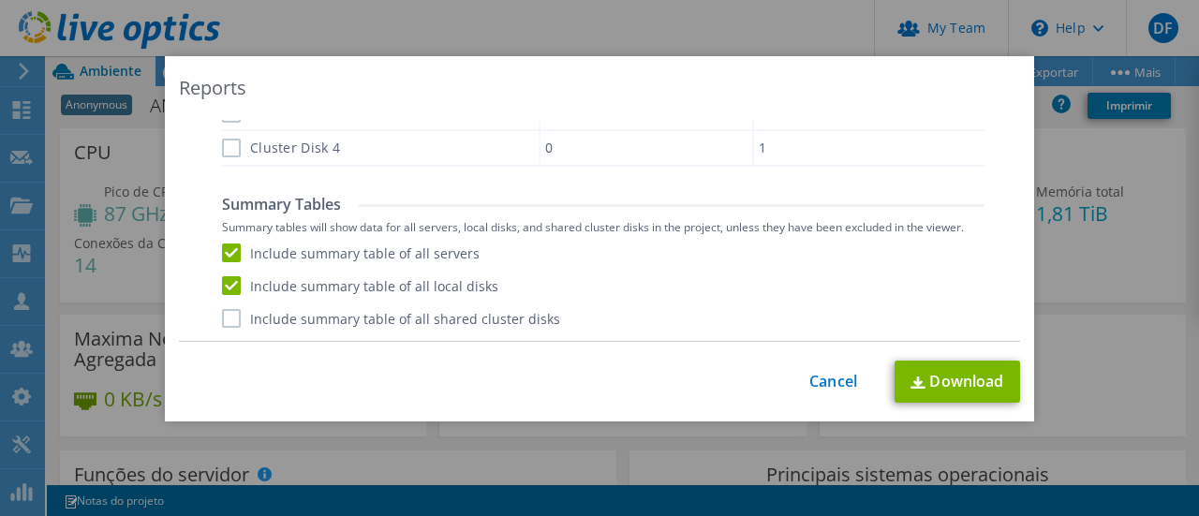
click at [0, 0] on input "Include summary table of all shared cluster disks" at bounding box center [0, 0] width 0 height 0
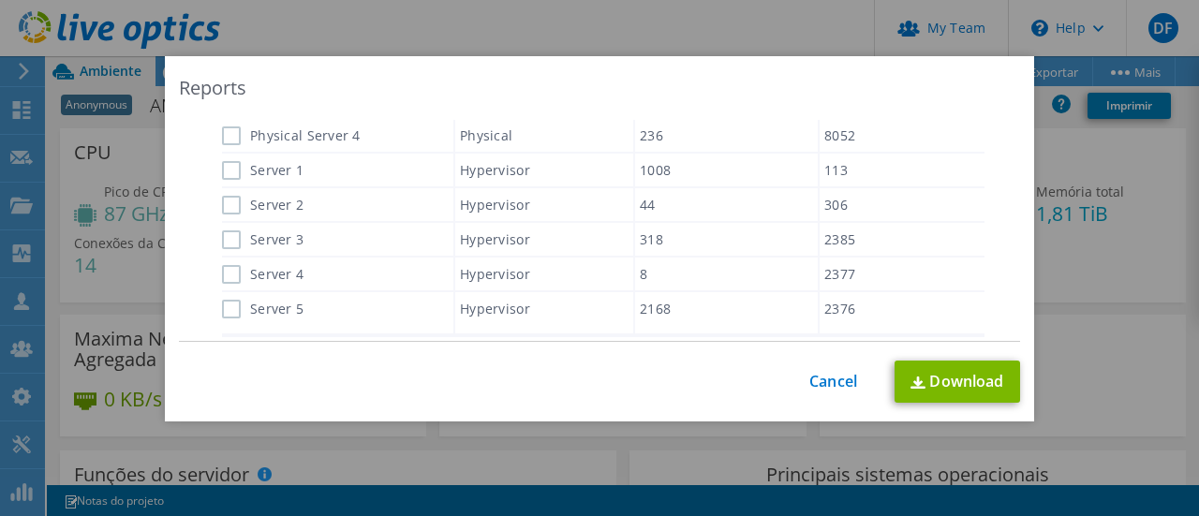
scroll to position [848, 0]
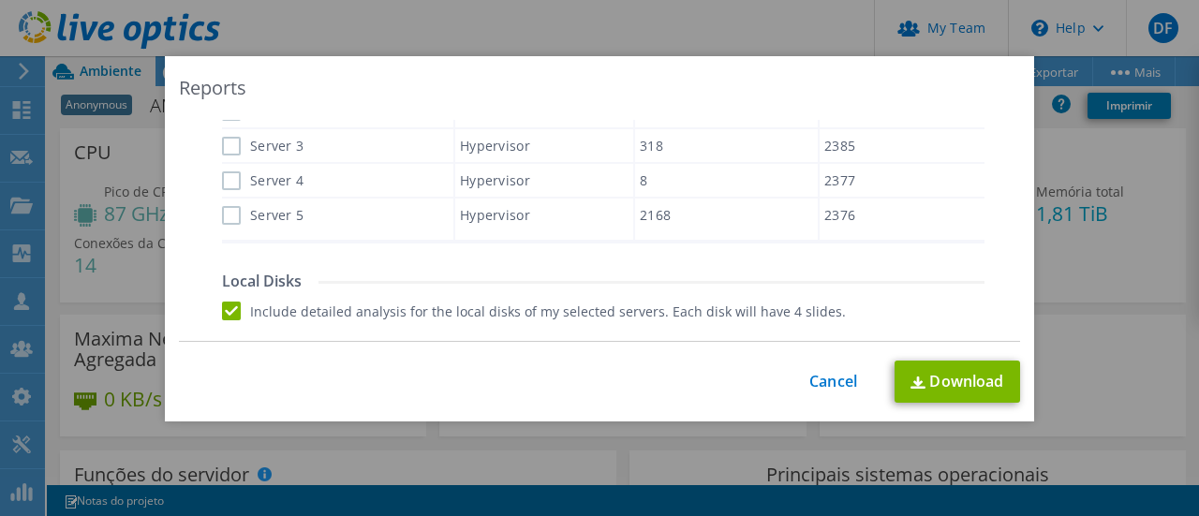
click at [979, 219] on div "Data grid" at bounding box center [981, 114] width 4 height 249
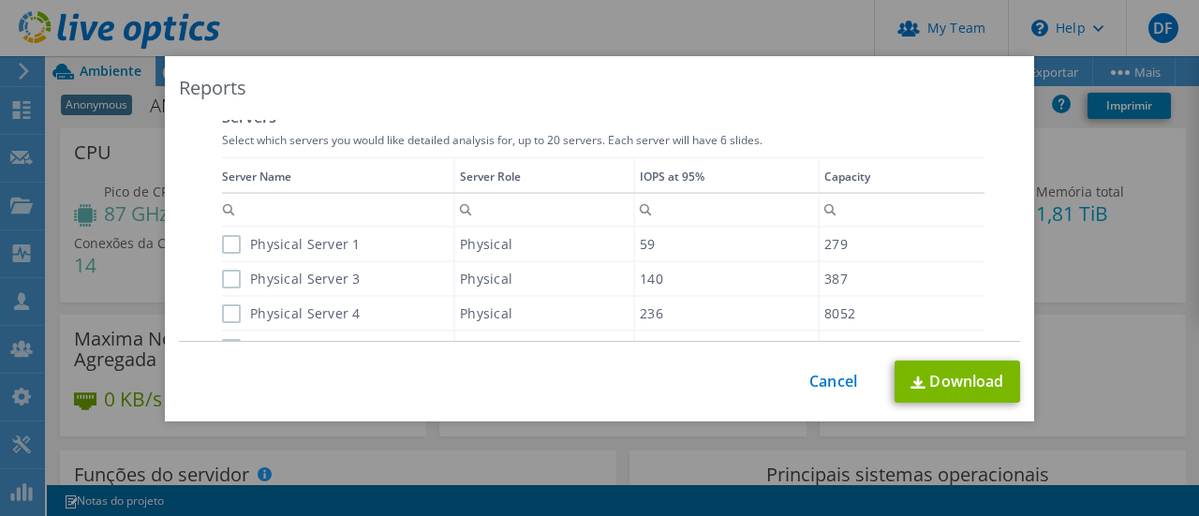
scroll to position [567, 0]
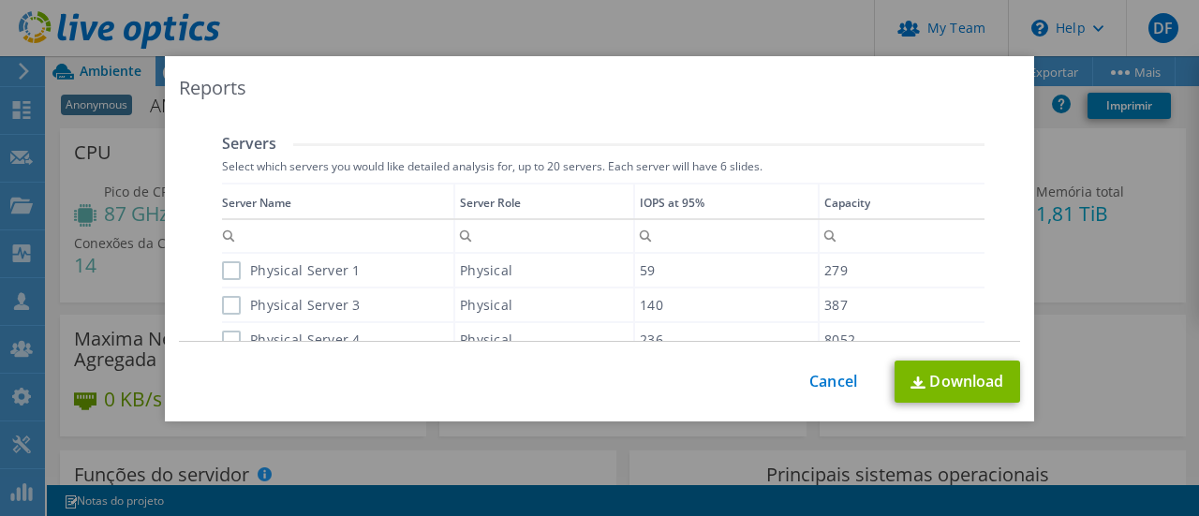
click at [972, 230] on input "Column Capacity, Filter cell" at bounding box center [902, 236] width 165 height 24
click at [973, 232] on input "Column Capacity, Filter cell" at bounding box center [902, 236] width 165 height 24
click at [218, 232] on span "Column Server Name, Filter cell" at bounding box center [229, 233] width 22 height 23
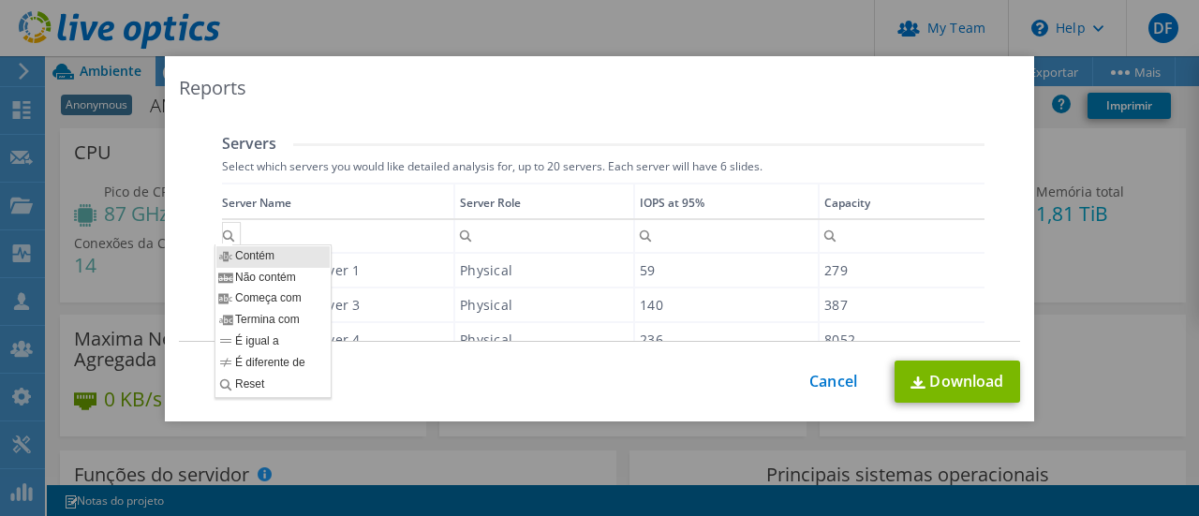
click at [222, 232] on div "Column Server Name, Filter cell" at bounding box center [231, 233] width 19 height 23
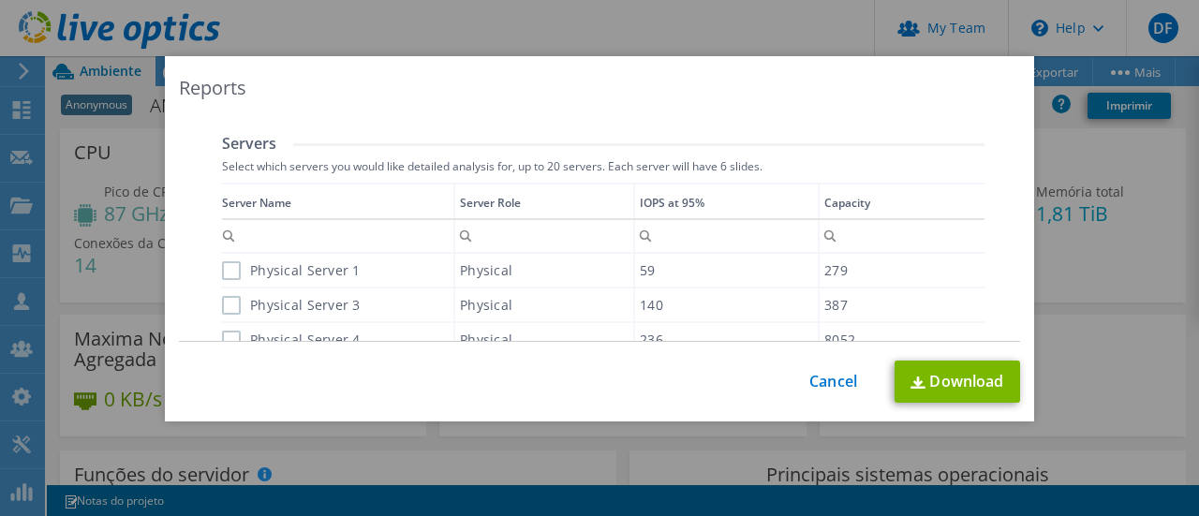
click at [195, 231] on div "Performance .PPTX Select to create a detailed PPTX report on the physical envir…" at bounding box center [600, 438] width 811 height 1308
click at [222, 263] on label "Physical Server 1" at bounding box center [291, 270] width 139 height 19
click at [0, 0] on input "Physical Server 1" at bounding box center [0, 0] width 0 height 0
click at [222, 301] on label "Physical Server 3" at bounding box center [291, 305] width 139 height 19
click at [0, 0] on input "Physical Server 3" at bounding box center [0, 0] width 0 height 0
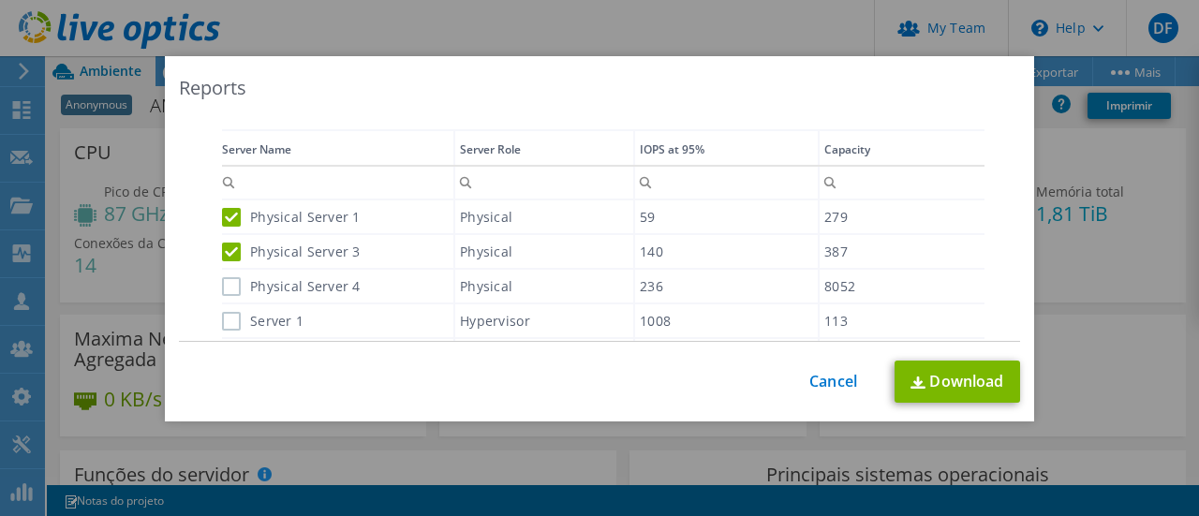
scroll to position [661, 0]
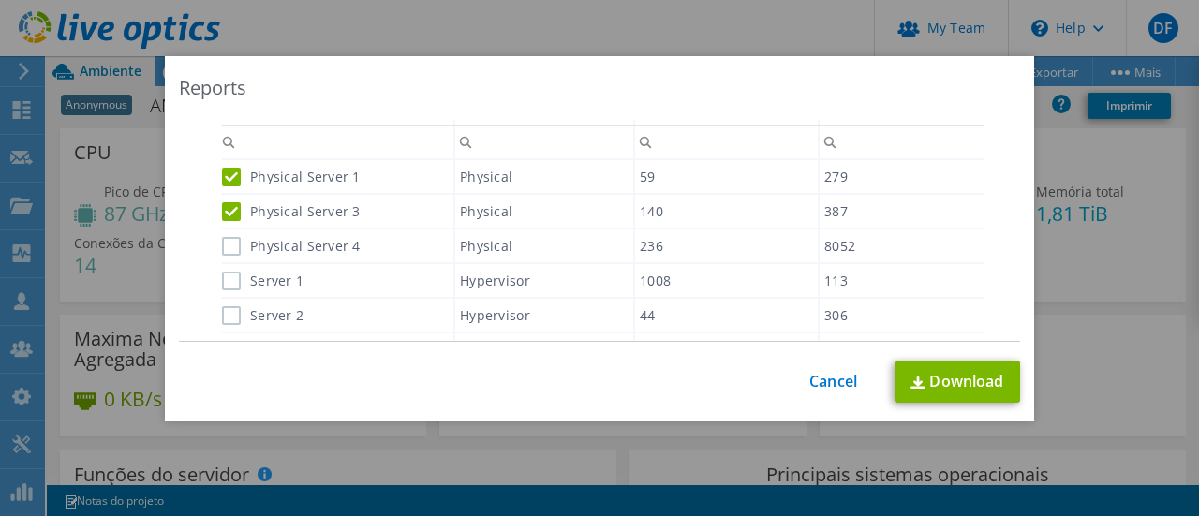
drag, startPoint x: 219, startPoint y: 246, endPoint x: 215, endPoint y: 256, distance: 10.1
click at [222, 246] on label "Physical Server 4" at bounding box center [291, 246] width 139 height 19
click at [0, 0] on input "Physical Server 4" at bounding box center [0, 0] width 0 height 0
click at [222, 283] on label "Server 1" at bounding box center [263, 281] width 82 height 19
click at [0, 0] on input "Server 1" at bounding box center [0, 0] width 0 height 0
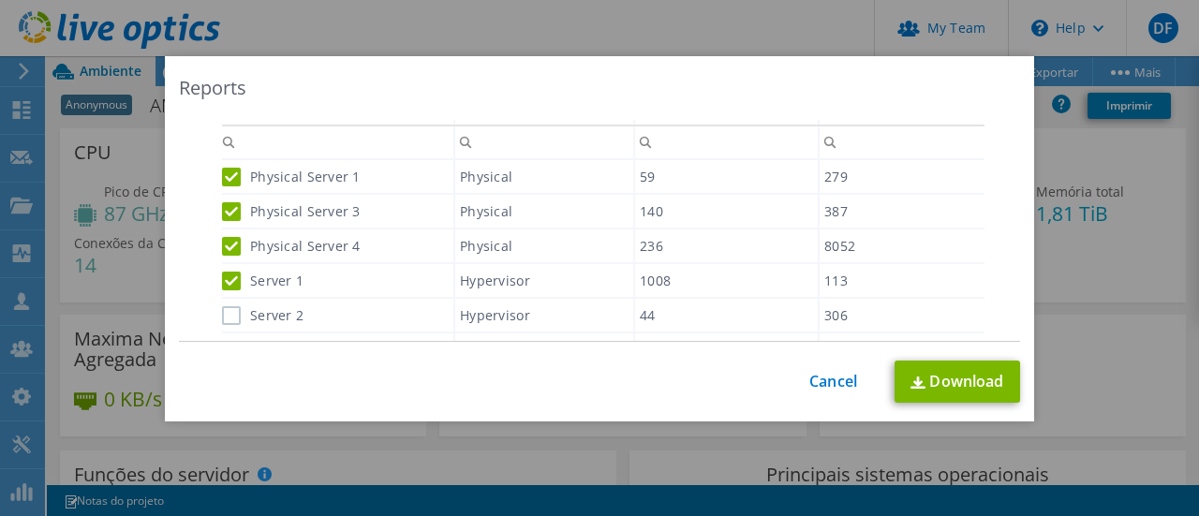
click at [225, 307] on label "Server 2" at bounding box center [263, 315] width 82 height 19
click at [0, 0] on input "Server 2" at bounding box center [0, 0] width 0 height 0
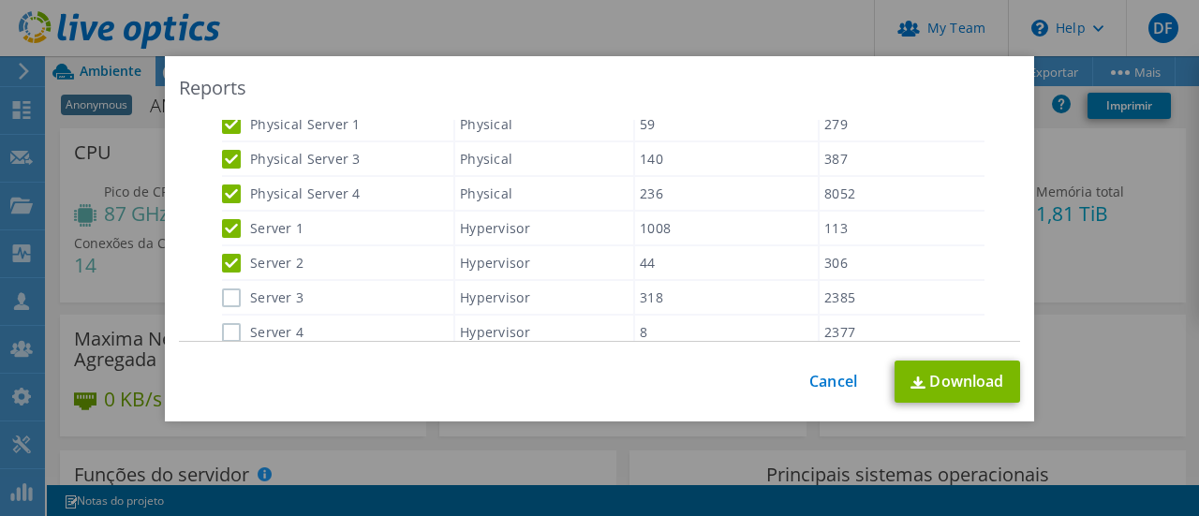
scroll to position [754, 0]
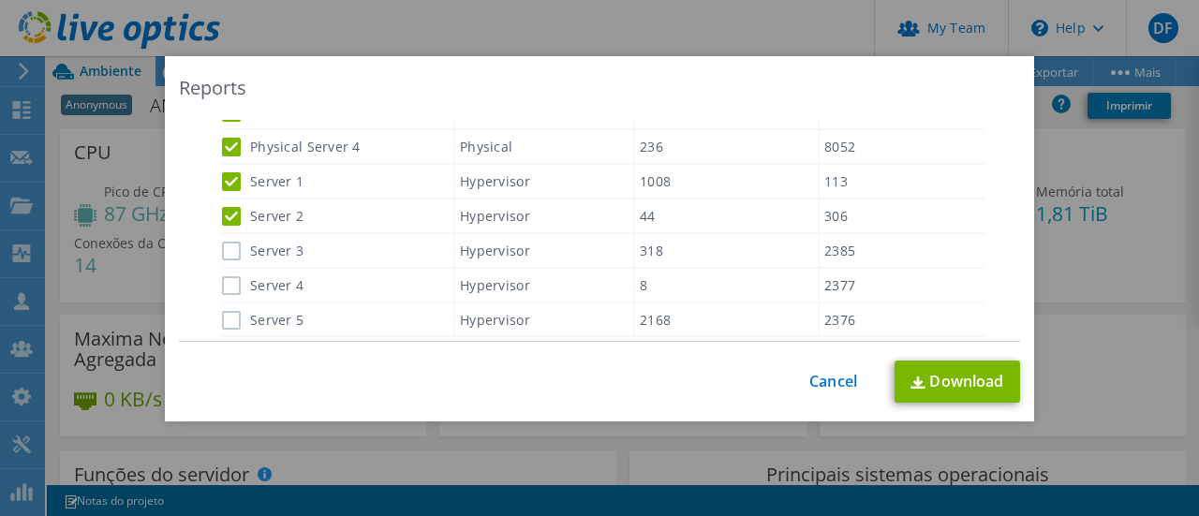
click at [224, 252] on label "Server 3" at bounding box center [263, 251] width 82 height 19
click at [0, 0] on input "Server 3" at bounding box center [0, 0] width 0 height 0
click at [222, 287] on label "Server 4" at bounding box center [263, 284] width 82 height 19
click at [0, 0] on input "Server 4" at bounding box center [0, 0] width 0 height 0
click at [223, 306] on div "Server 5" at bounding box center [337, 320] width 231 height 33
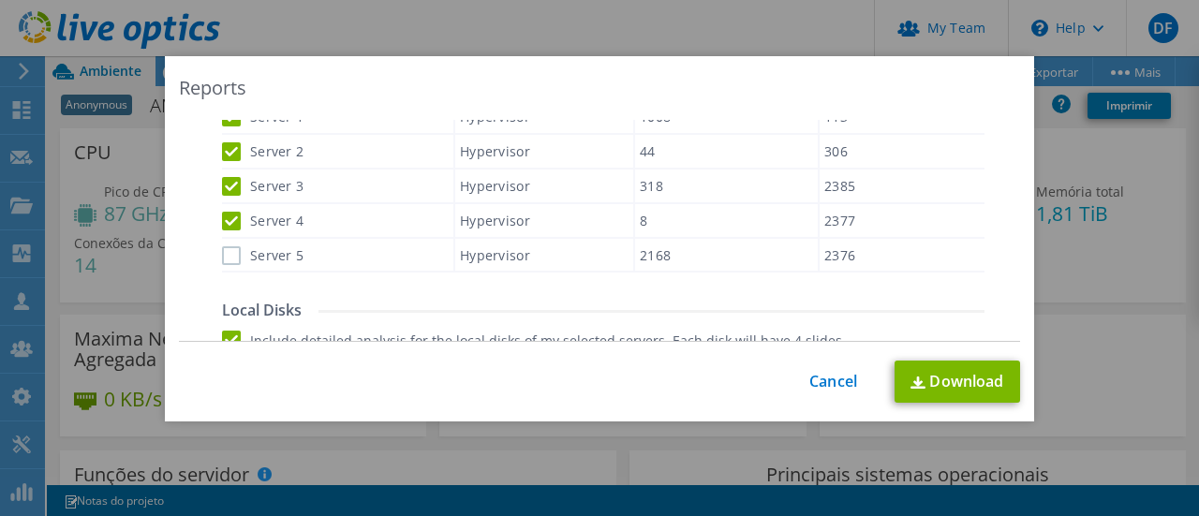
scroll to position [848, 0]
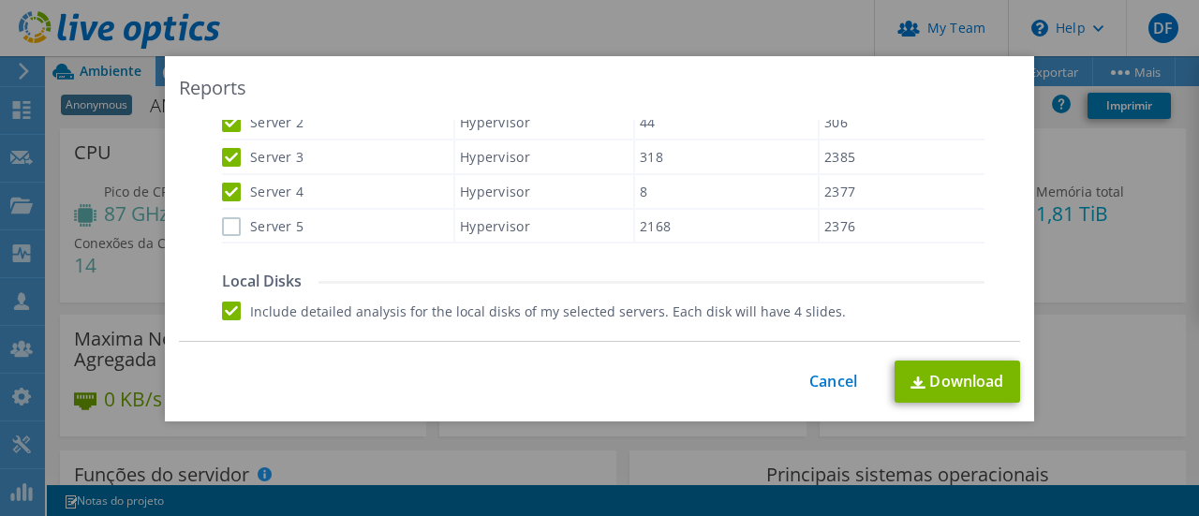
click at [229, 226] on label "Server 5" at bounding box center [263, 226] width 82 height 19
click at [0, 0] on input "Server 5" at bounding box center [0, 0] width 0 height 0
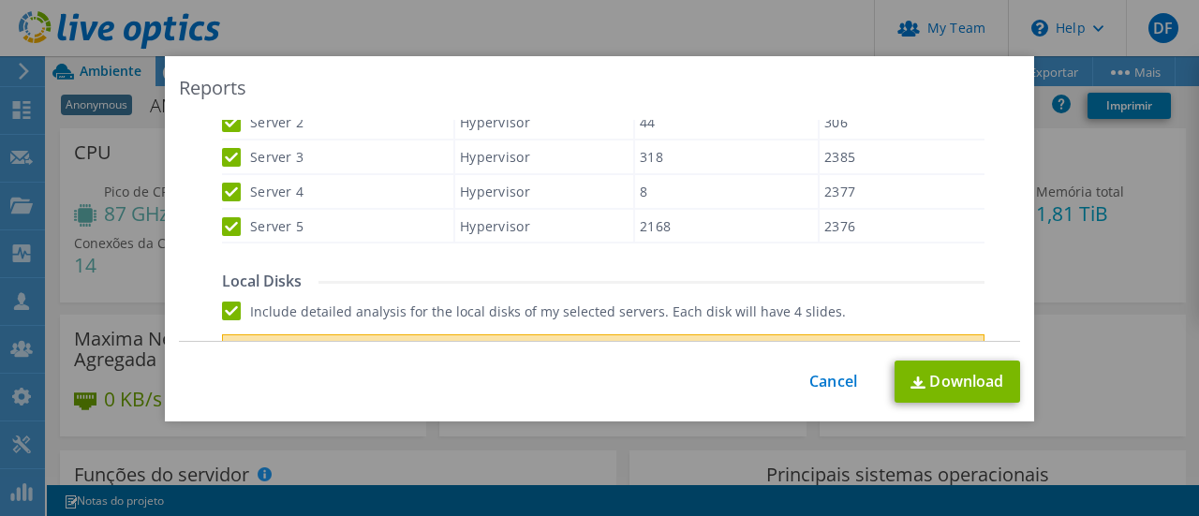
click at [230, 211] on div "Server 5" at bounding box center [337, 226] width 231 height 33
click at [225, 216] on label "Server 5" at bounding box center [263, 225] width 82 height 19
click at [0, 0] on input "Server 5" at bounding box center [0, 0] width 0 height 0
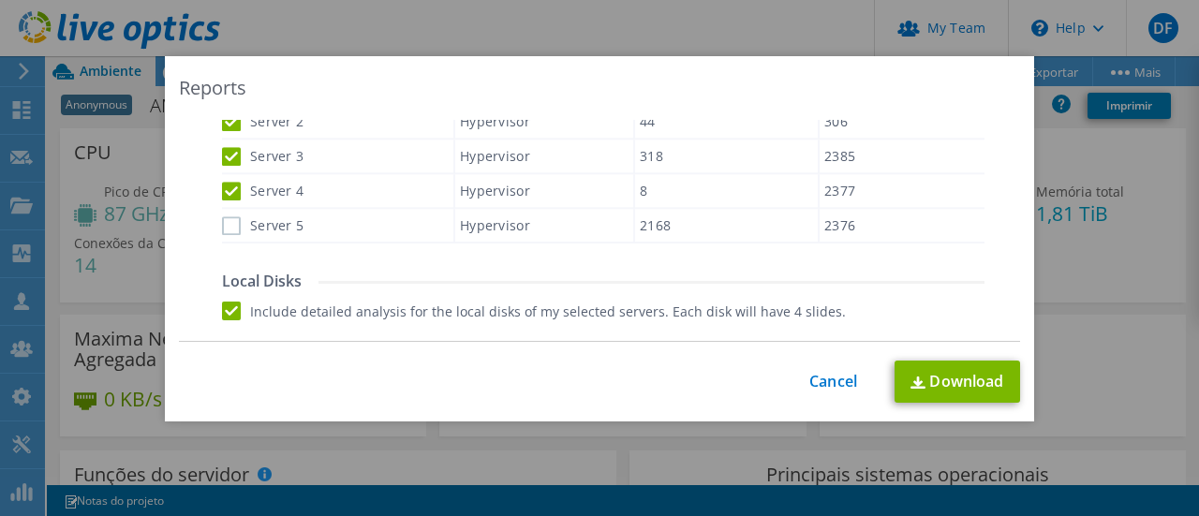
click at [227, 194] on label "Server 4" at bounding box center [263, 191] width 82 height 19
click at [0, 0] on input "Server 4" at bounding box center [0, 0] width 0 height 0
click at [227, 158] on label "Server 3" at bounding box center [263, 156] width 82 height 19
click at [0, 0] on input "Server 3" at bounding box center [0, 0] width 0 height 0
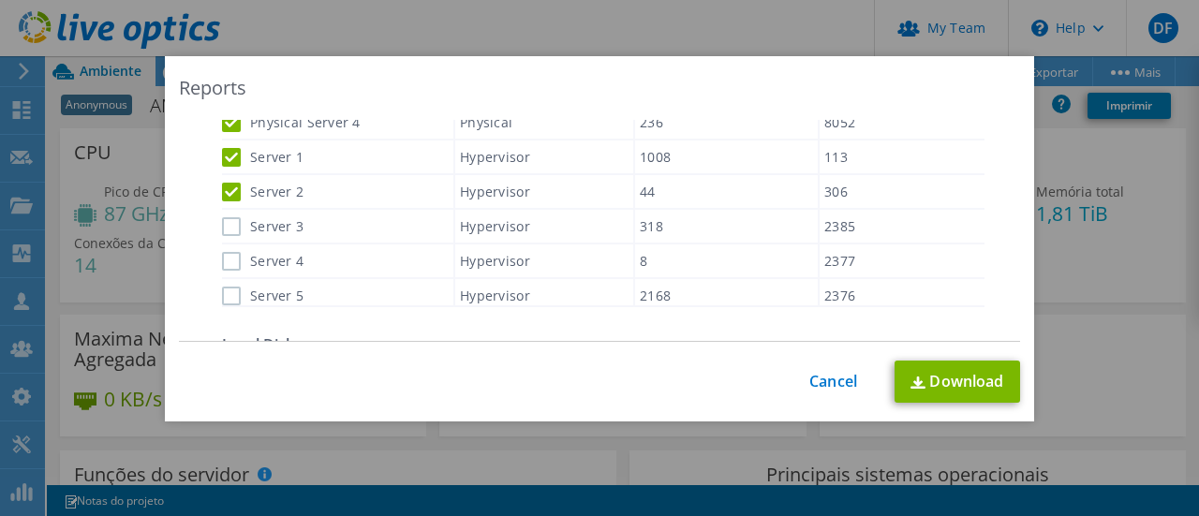
scroll to position [754, 0]
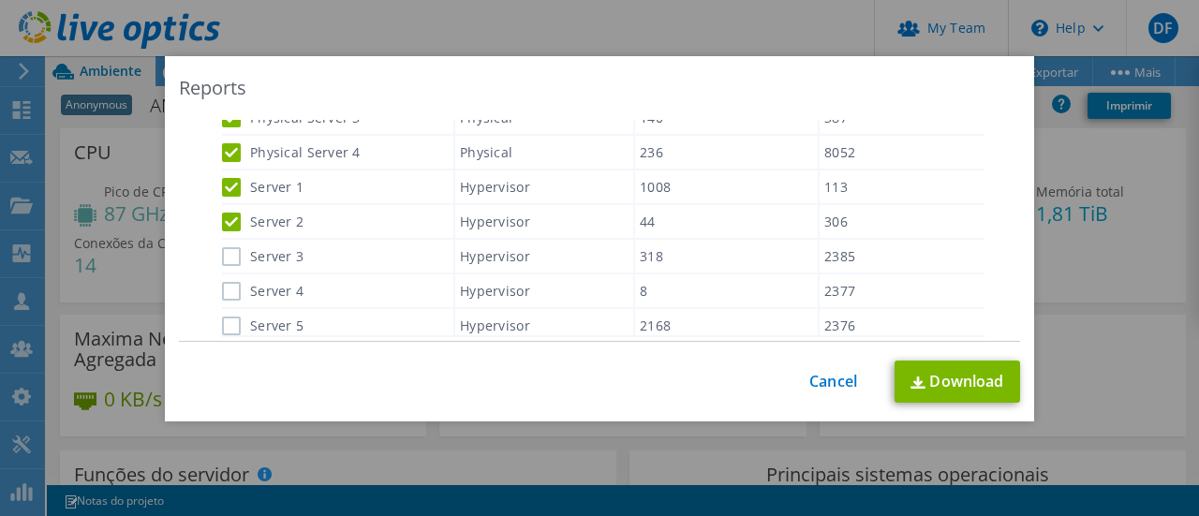
drag, startPoint x: 229, startPoint y: 217, endPoint x: 225, endPoint y: 194, distance: 23.7
click at [228, 215] on label "Server 2" at bounding box center [263, 222] width 82 height 19
click at [0, 0] on input "Server 2" at bounding box center [0, 0] width 0 height 0
click at [225, 182] on label "Server 1" at bounding box center [263, 187] width 82 height 19
click at [0, 0] on input "Server 1" at bounding box center [0, 0] width 0 height 0
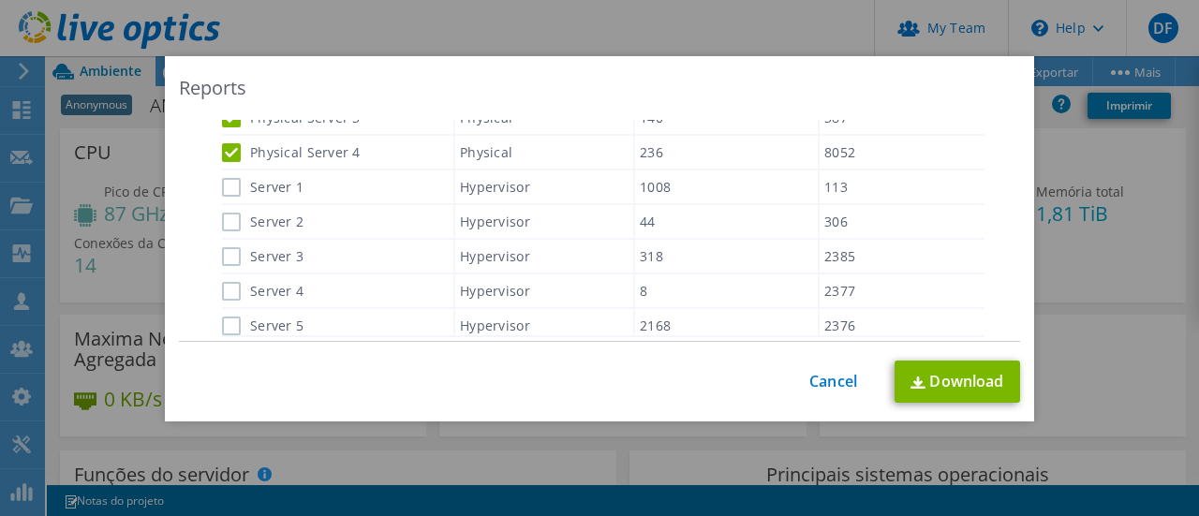
click at [228, 160] on label "Physical Server 4" at bounding box center [291, 152] width 139 height 19
click at [0, 0] on input "Physical Server 4" at bounding box center [0, 0] width 0 height 0
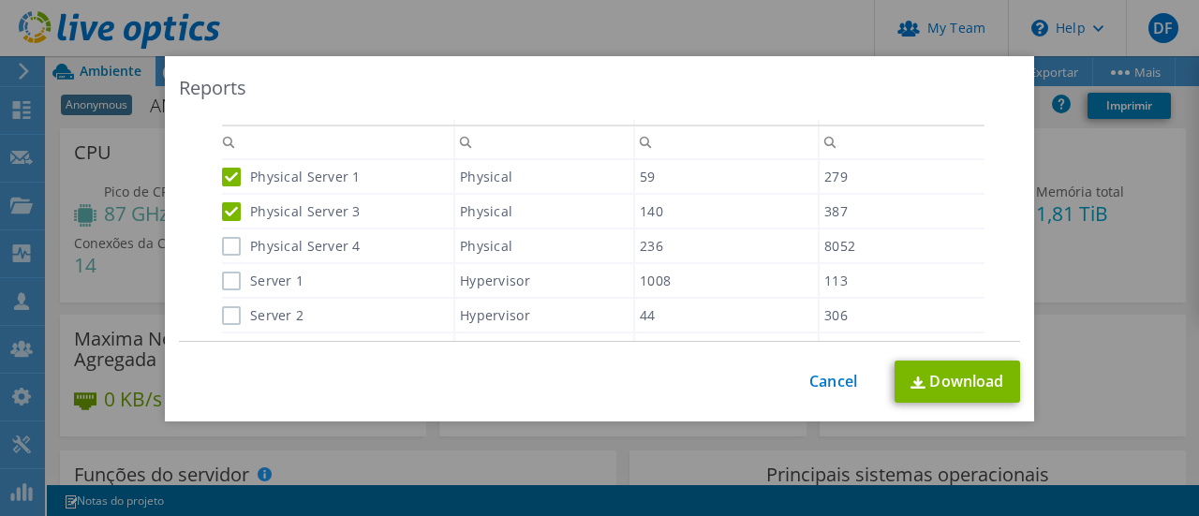
drag, startPoint x: 221, startPoint y: 205, endPoint x: 224, endPoint y: 181, distance: 24.5
click at [222, 205] on label "Physical Server 3" at bounding box center [291, 211] width 139 height 19
click at [0, 0] on input "Physical Server 3" at bounding box center [0, 0] width 0 height 0
click at [224, 179] on label "Physical Server 1" at bounding box center [291, 177] width 139 height 19
click at [0, 0] on input "Physical Server 1" at bounding box center [0, 0] width 0 height 0
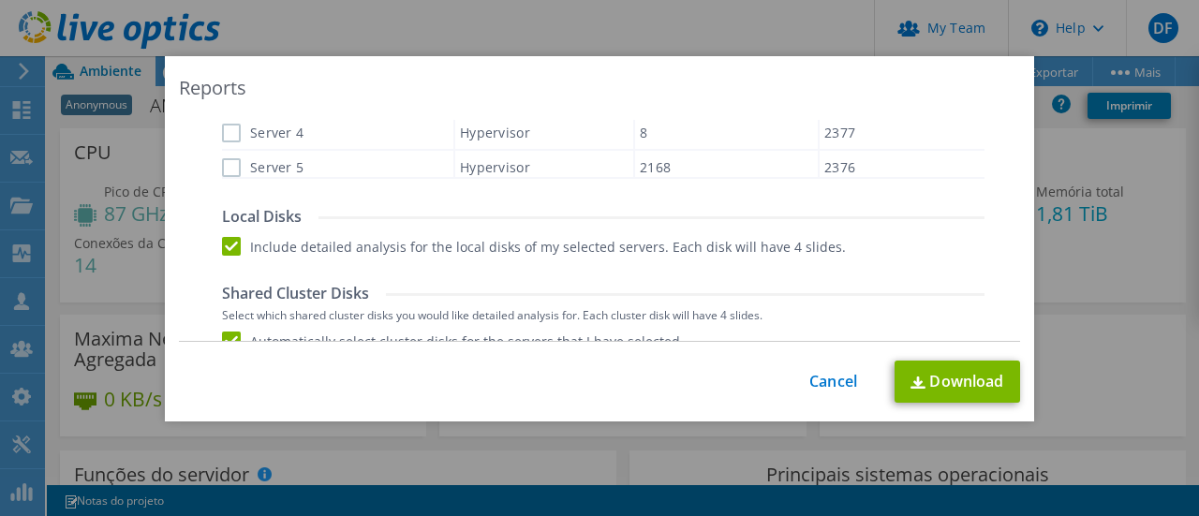
scroll to position [942, 0]
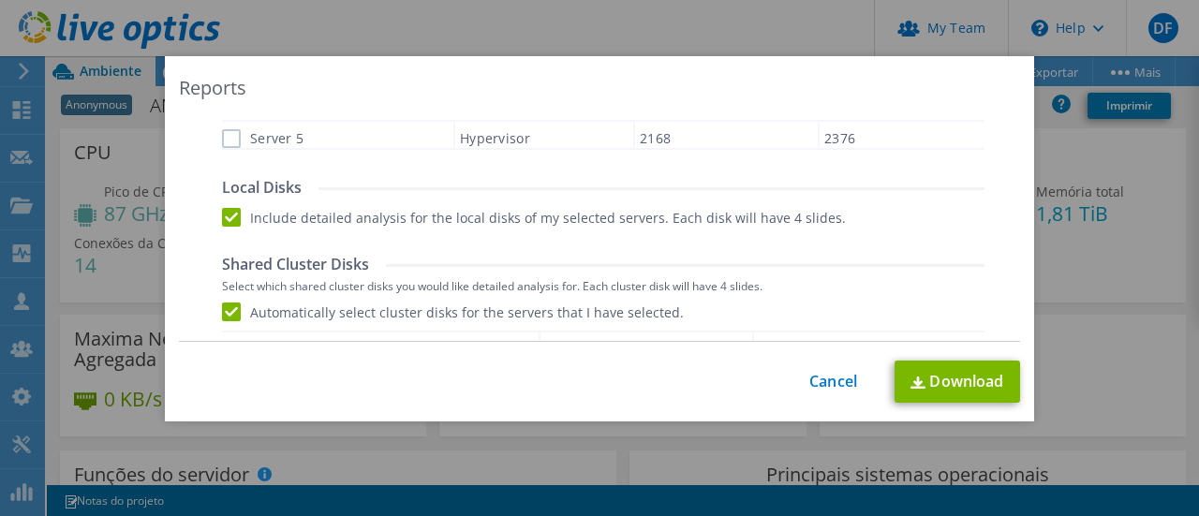
click at [397, 222] on label "Include detailed analysis for the local disks of my selected servers. Each disk…" at bounding box center [534, 217] width 624 height 19
click at [0, 0] on input "Include detailed analysis for the local disks of my selected servers. Each disk…" at bounding box center [0, 0] width 0 height 0
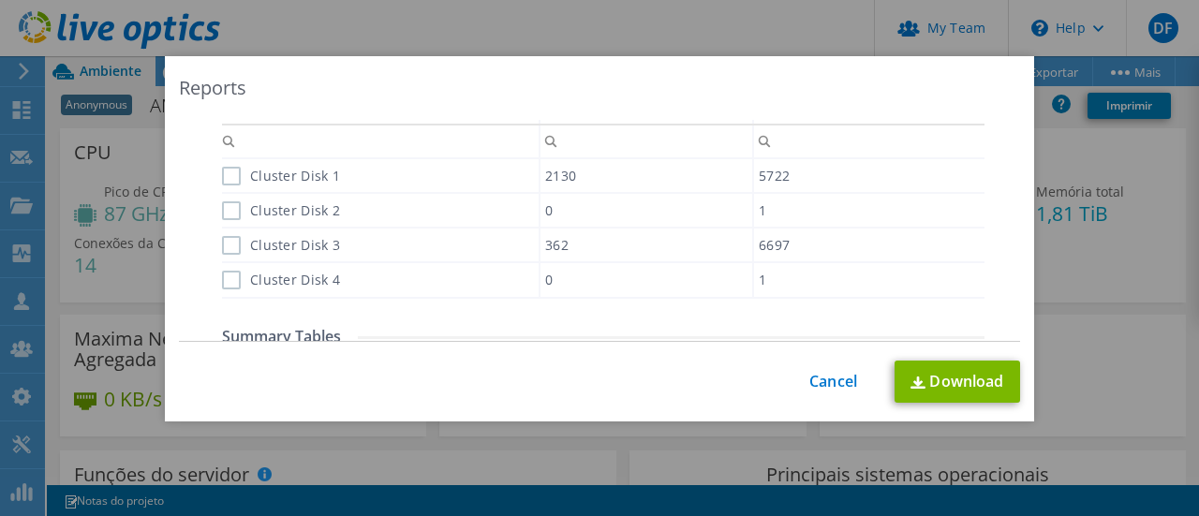
scroll to position [1223, 0]
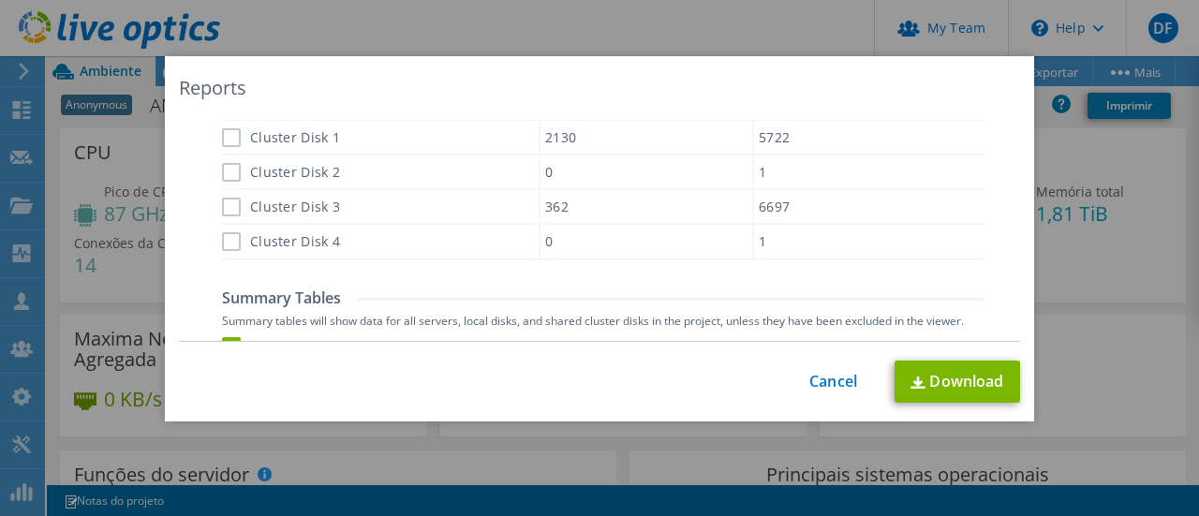
drag, startPoint x: 221, startPoint y: 241, endPoint x: 222, endPoint y: 208, distance: 32.8
click at [222, 241] on label "Cluster Disk 4" at bounding box center [281, 241] width 118 height 19
click at [0, 0] on input "Cluster Disk 4" at bounding box center [0, 0] width 0 height 0
click at [222, 207] on label "Cluster Disk 3" at bounding box center [281, 207] width 118 height 19
click at [0, 0] on input "Cluster Disk 3" at bounding box center [0, 0] width 0 height 0
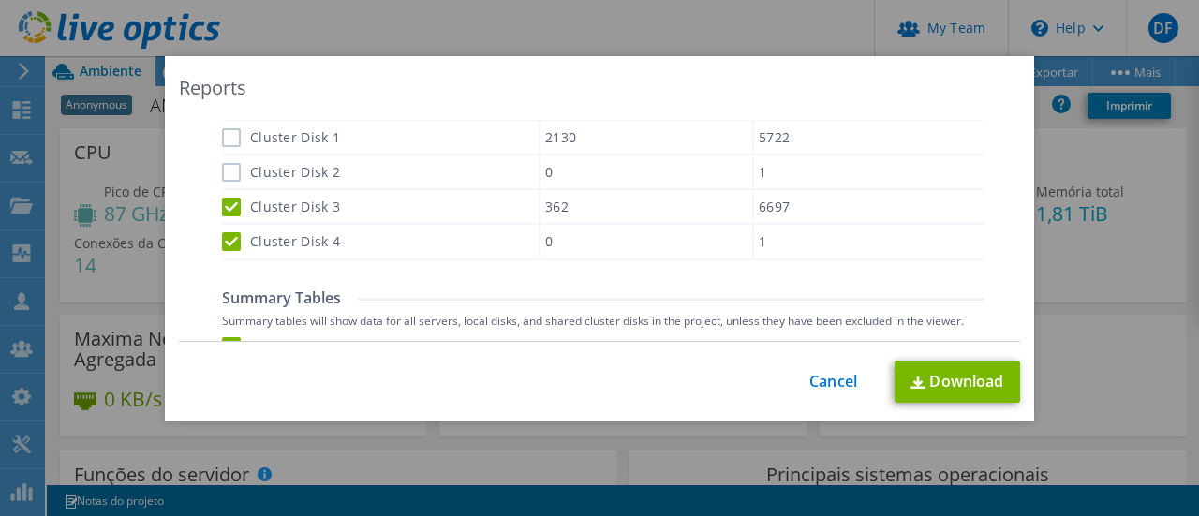
click at [225, 172] on label "Cluster Disk 2" at bounding box center [281, 172] width 118 height 19
click at [0, 0] on input "Cluster Disk 2" at bounding box center [0, 0] width 0 height 0
click at [227, 140] on label "Cluster Disk 1" at bounding box center [281, 137] width 118 height 19
click at [0, 0] on input "Cluster Disk 1" at bounding box center [0, 0] width 0 height 0
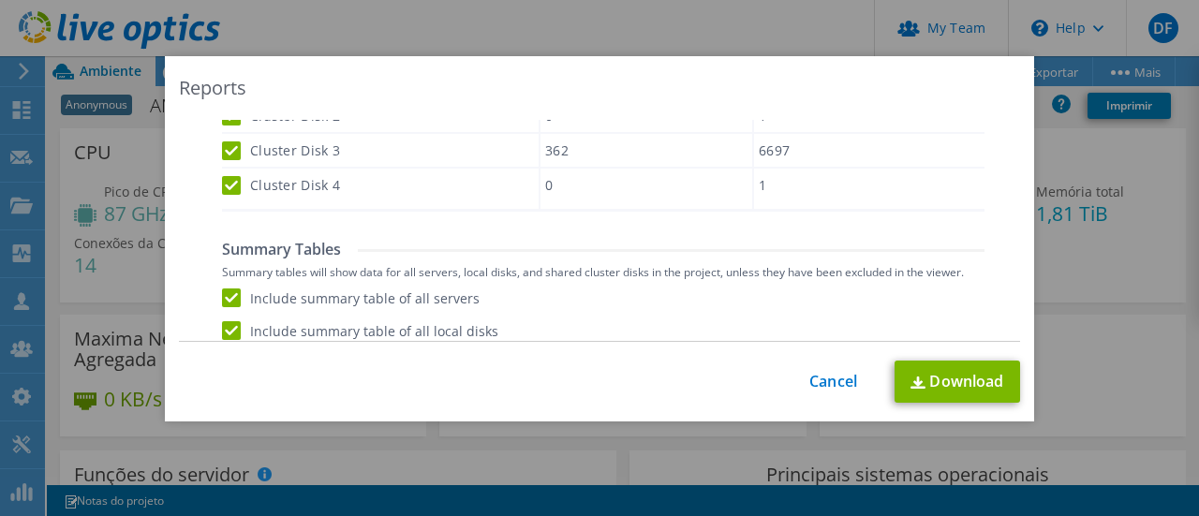
scroll to position [1316, 0]
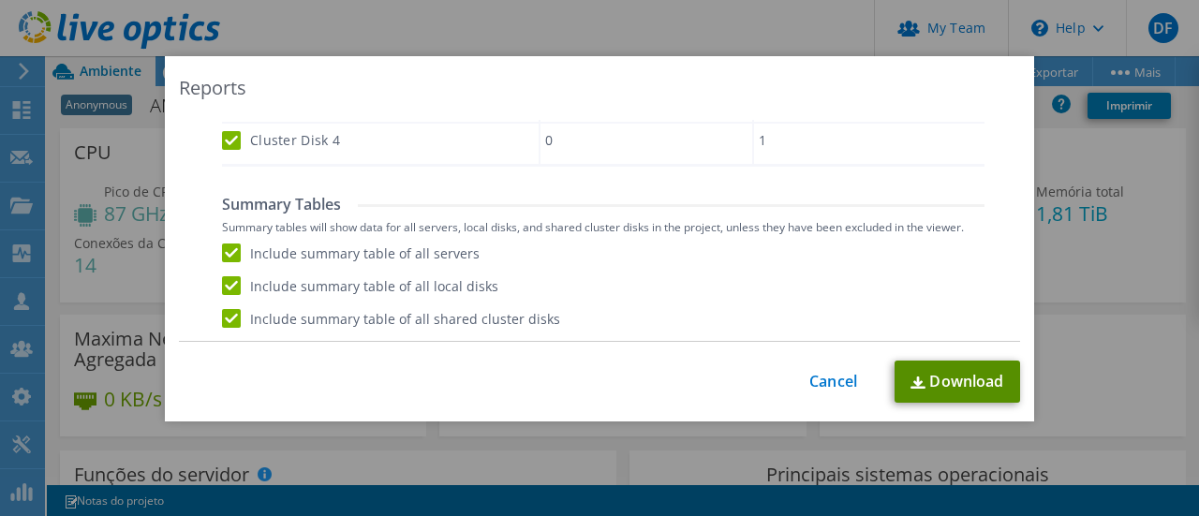
click at [939, 384] on link "Download" at bounding box center [958, 382] width 126 height 42
